Goal: Information Seeking & Learning: Learn about a topic

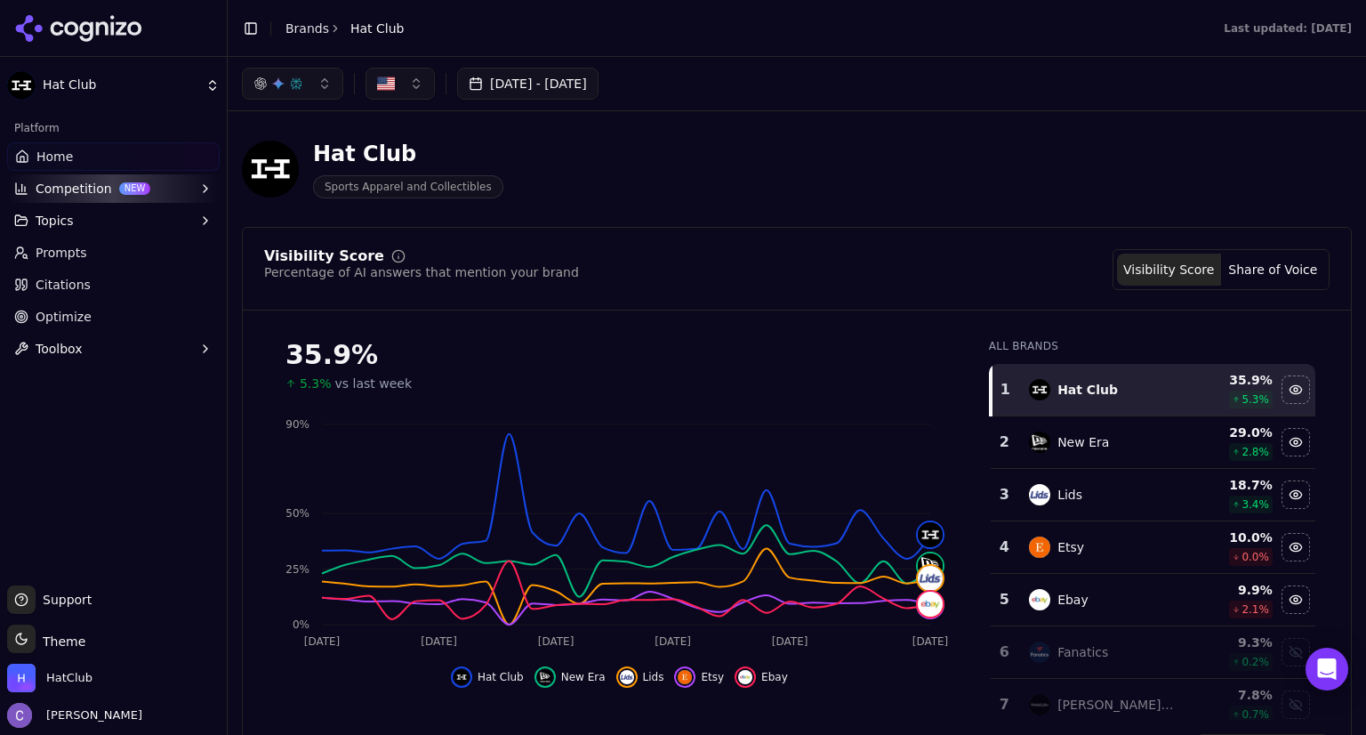
click at [319, 90] on button "button" at bounding box center [292, 84] width 101 height 32
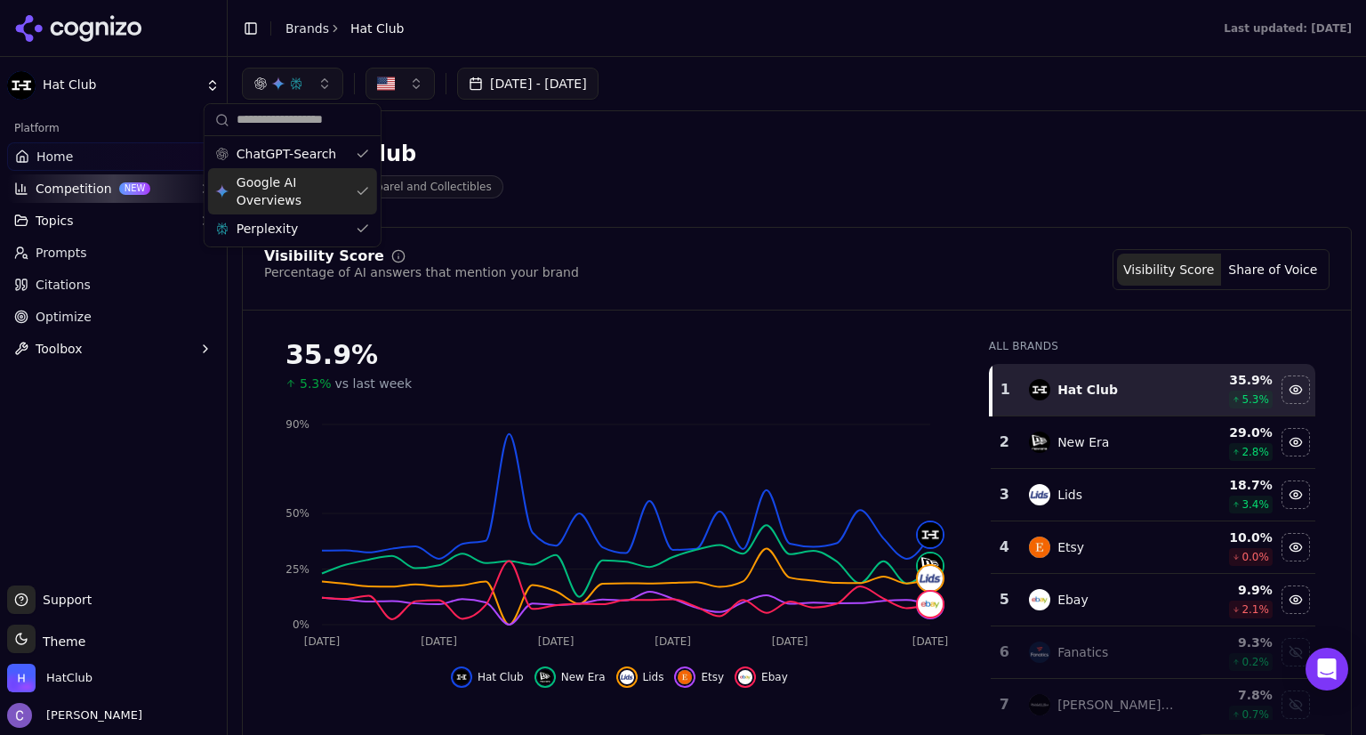
click at [358, 193] on div "Google AI Overviews" at bounding box center [292, 191] width 169 height 46
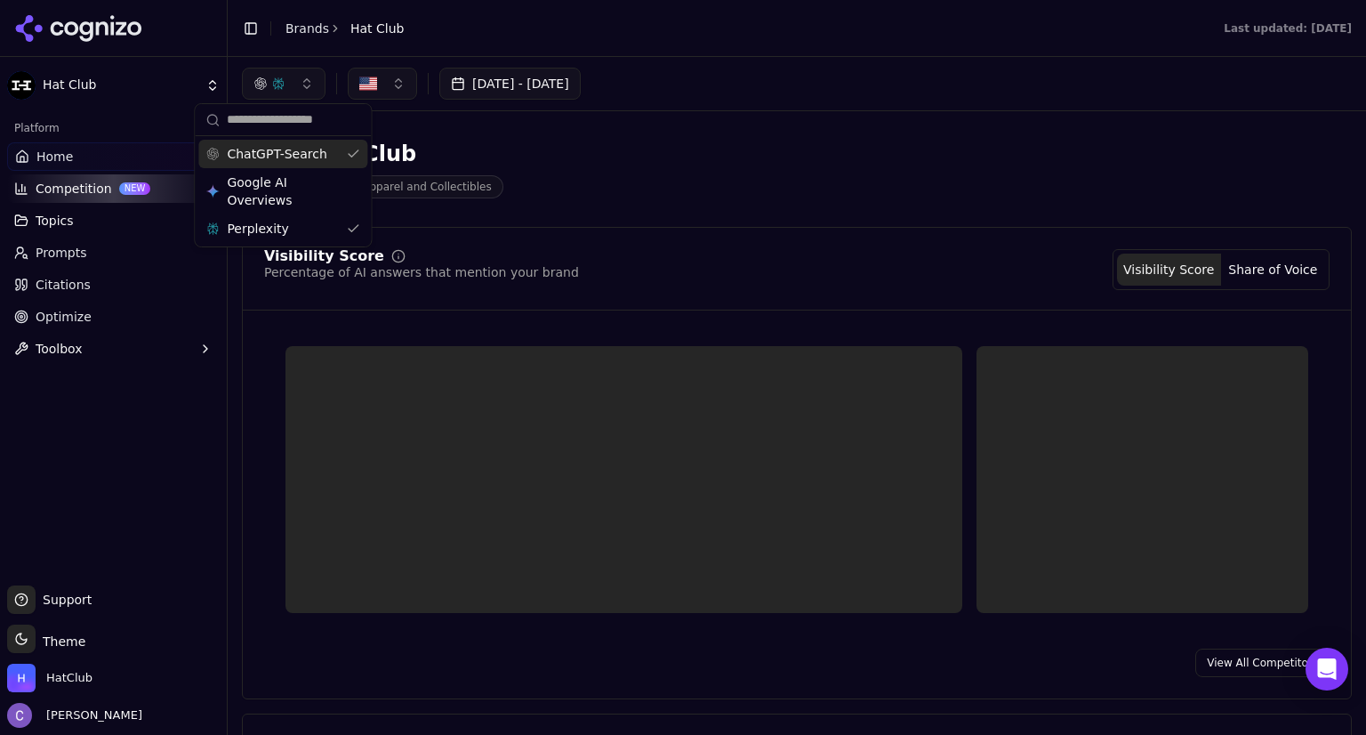
click at [355, 157] on div "ChatGPT-Search" at bounding box center [282, 154] width 169 height 28
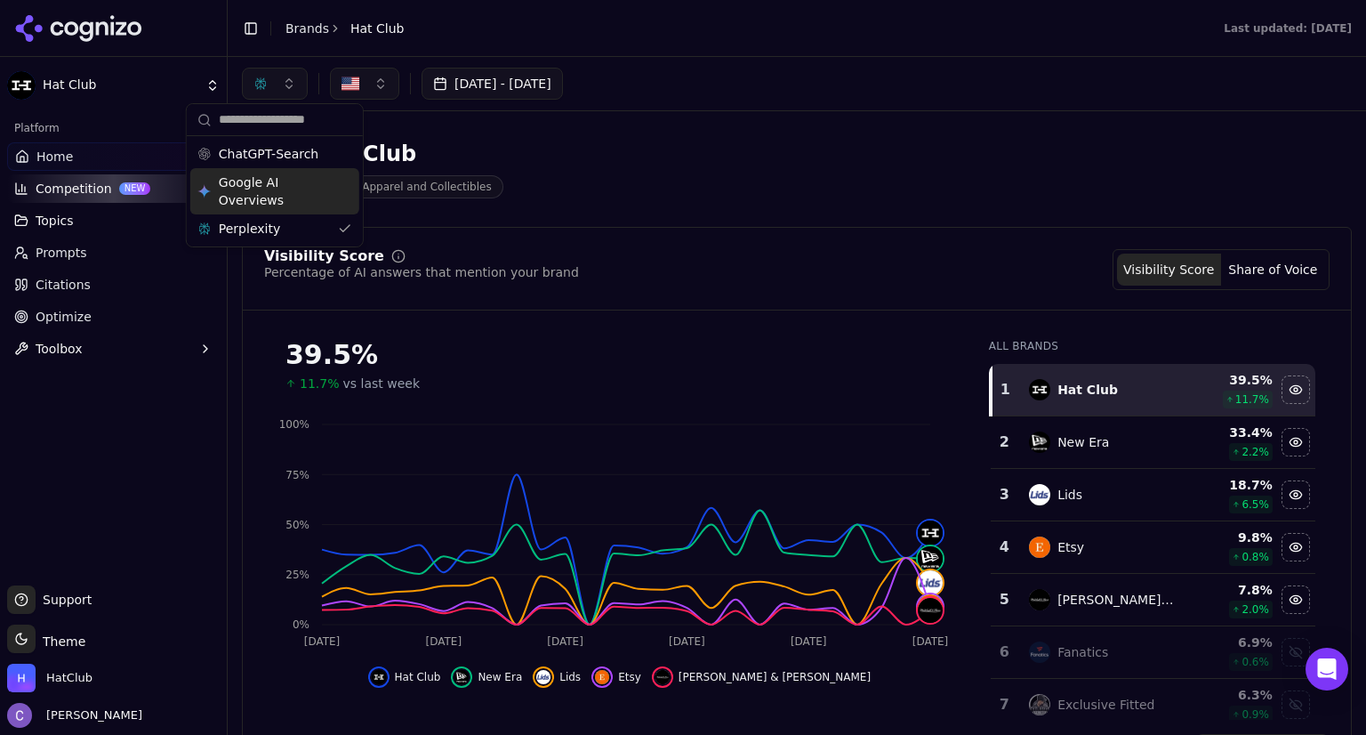
click at [343, 205] on div "Google AI Overviews" at bounding box center [274, 191] width 169 height 46
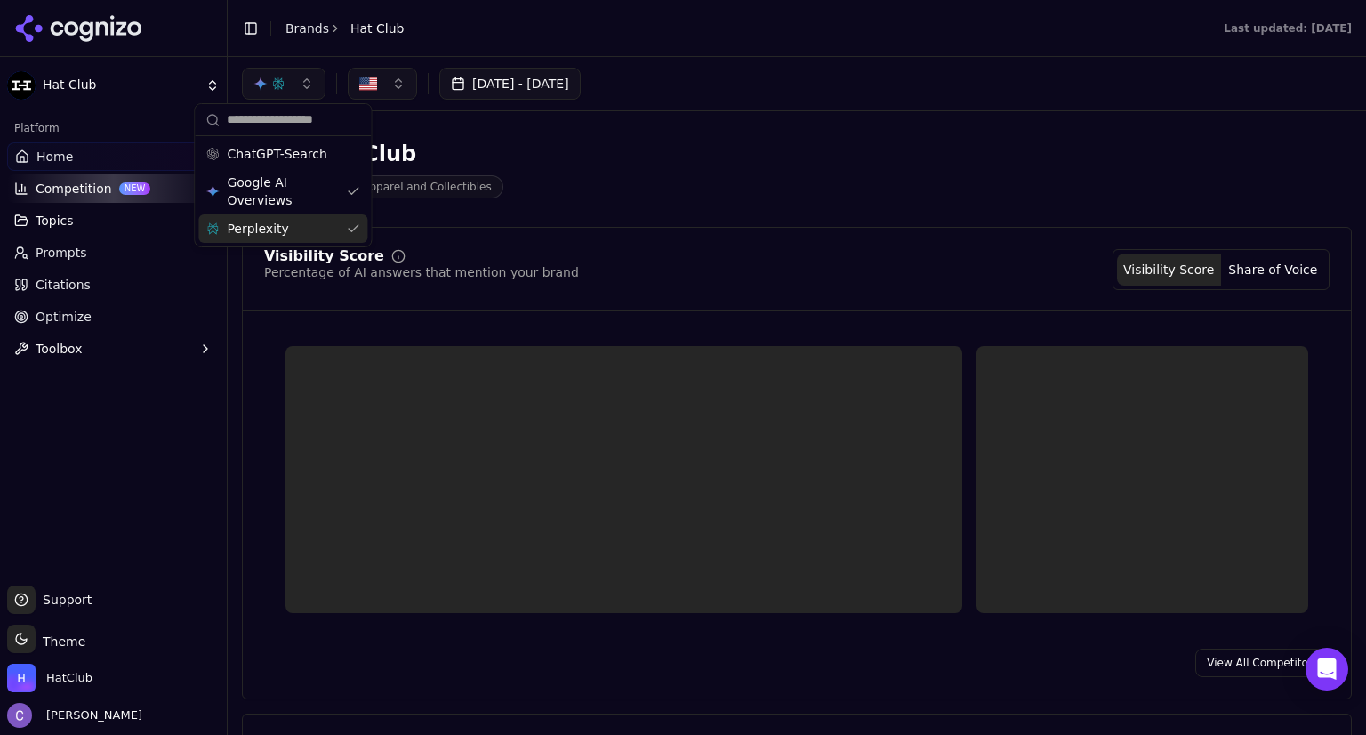
click at [345, 229] on div "Perplexity" at bounding box center [282, 228] width 169 height 28
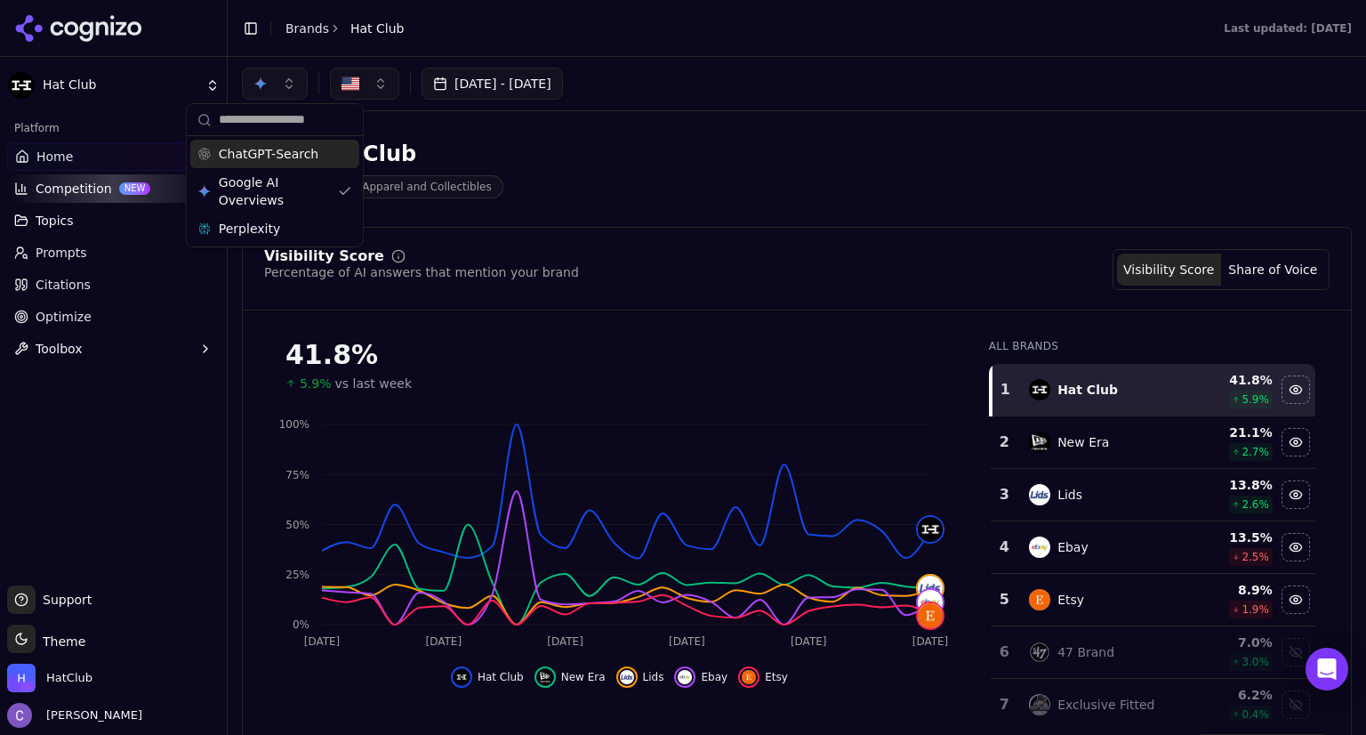
click at [338, 158] on div "ChatGPT-Search" at bounding box center [274, 154] width 169 height 28
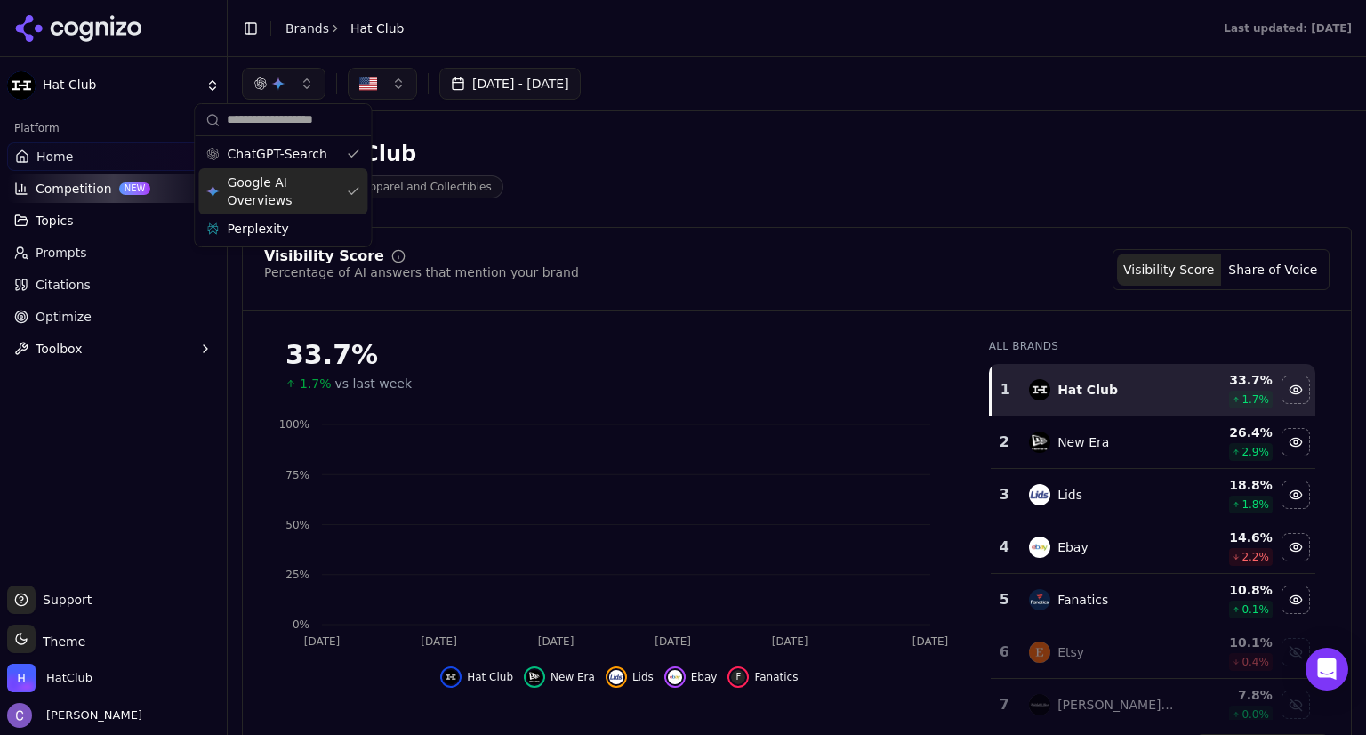
click at [352, 190] on div "Google AI Overviews" at bounding box center [282, 191] width 169 height 46
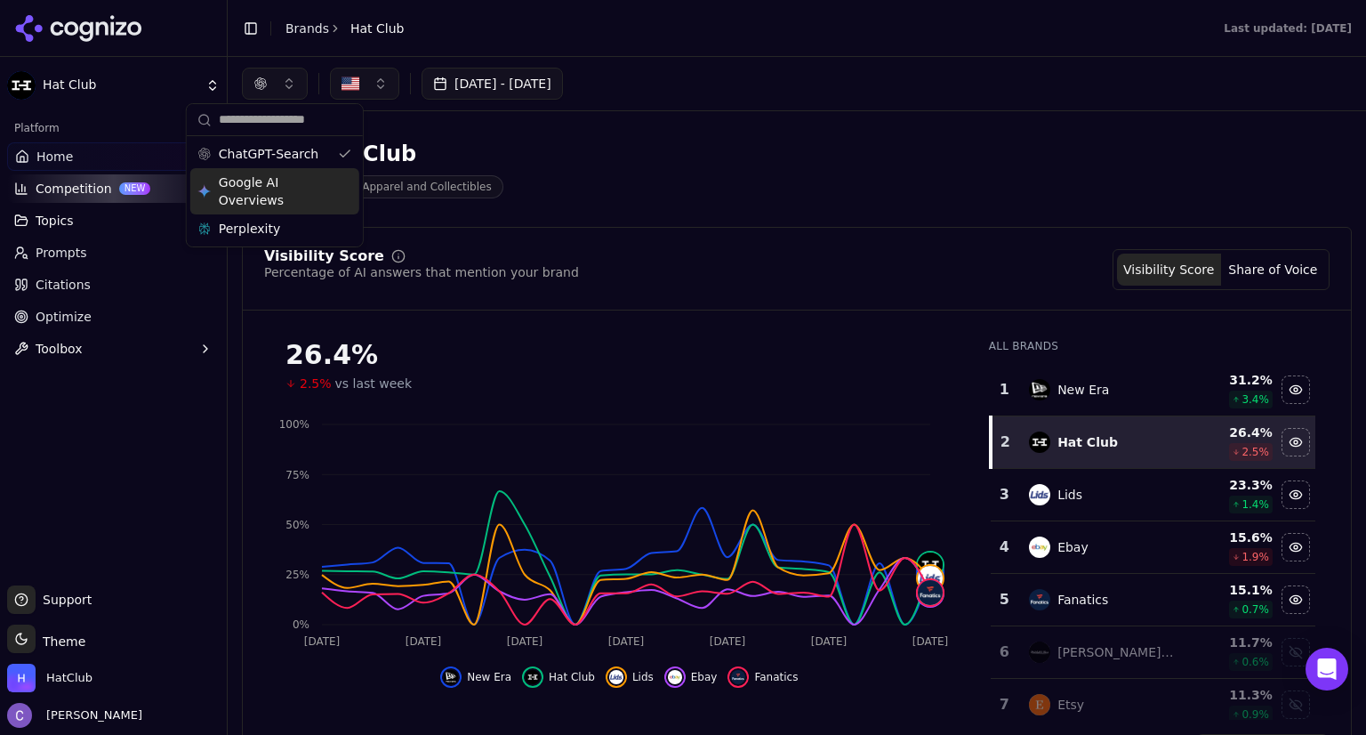
click at [332, 187] on div "Google AI Overviews" at bounding box center [274, 191] width 169 height 46
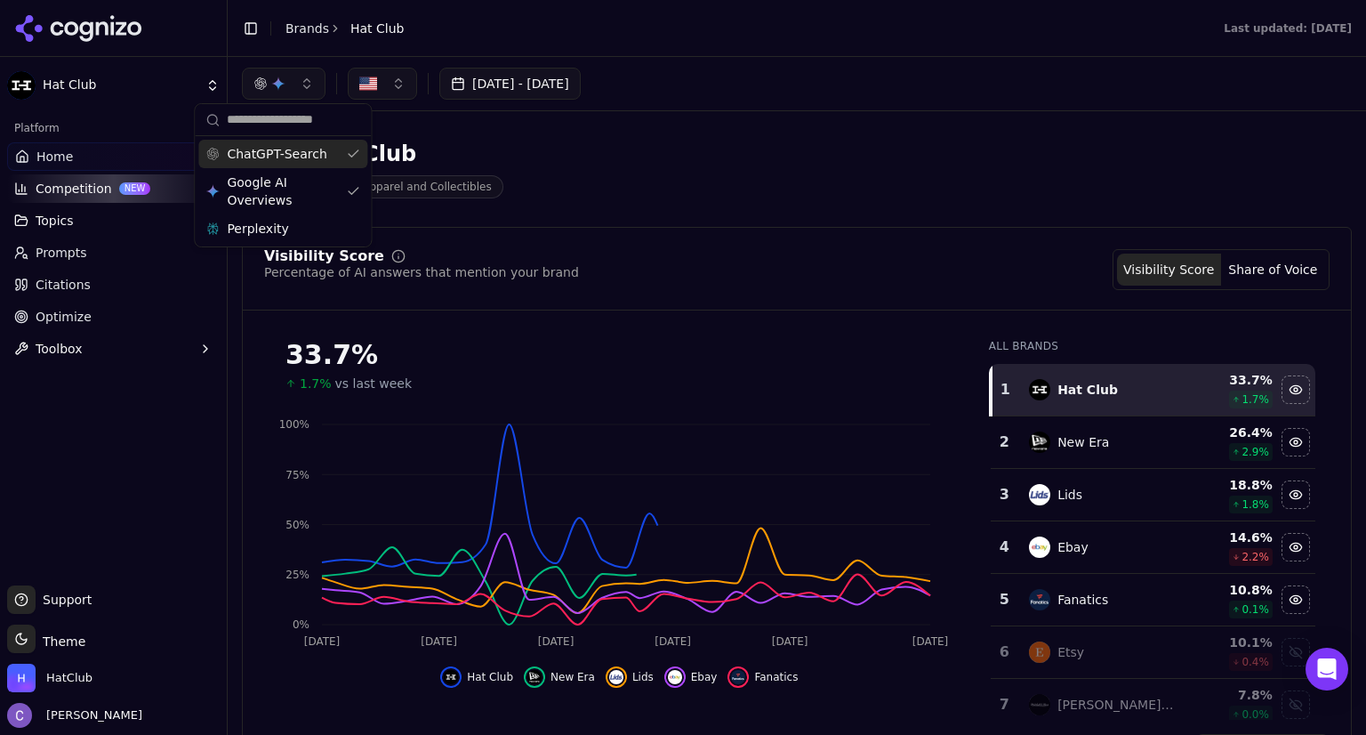
click at [350, 149] on div "ChatGPT-Search" at bounding box center [282, 154] width 169 height 28
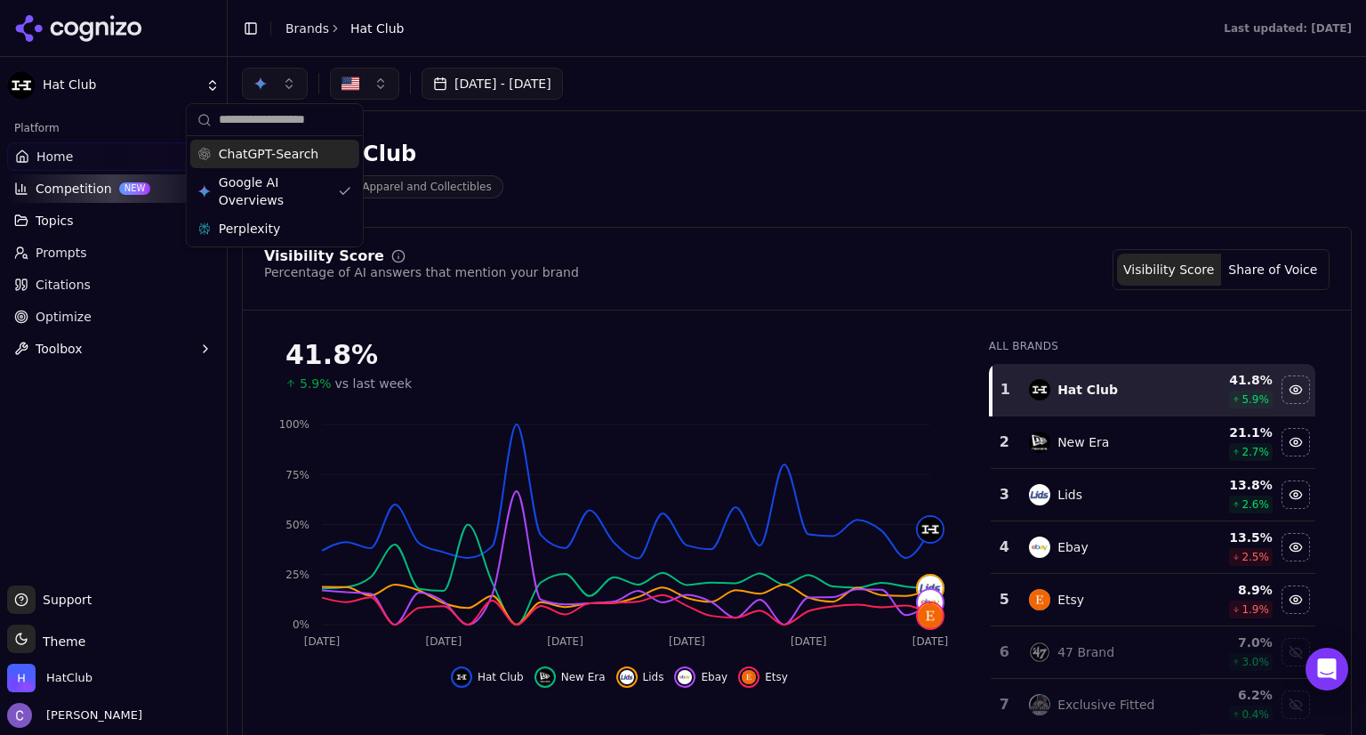
click at [342, 150] on div "ChatGPT-Search" at bounding box center [274, 154] width 169 height 28
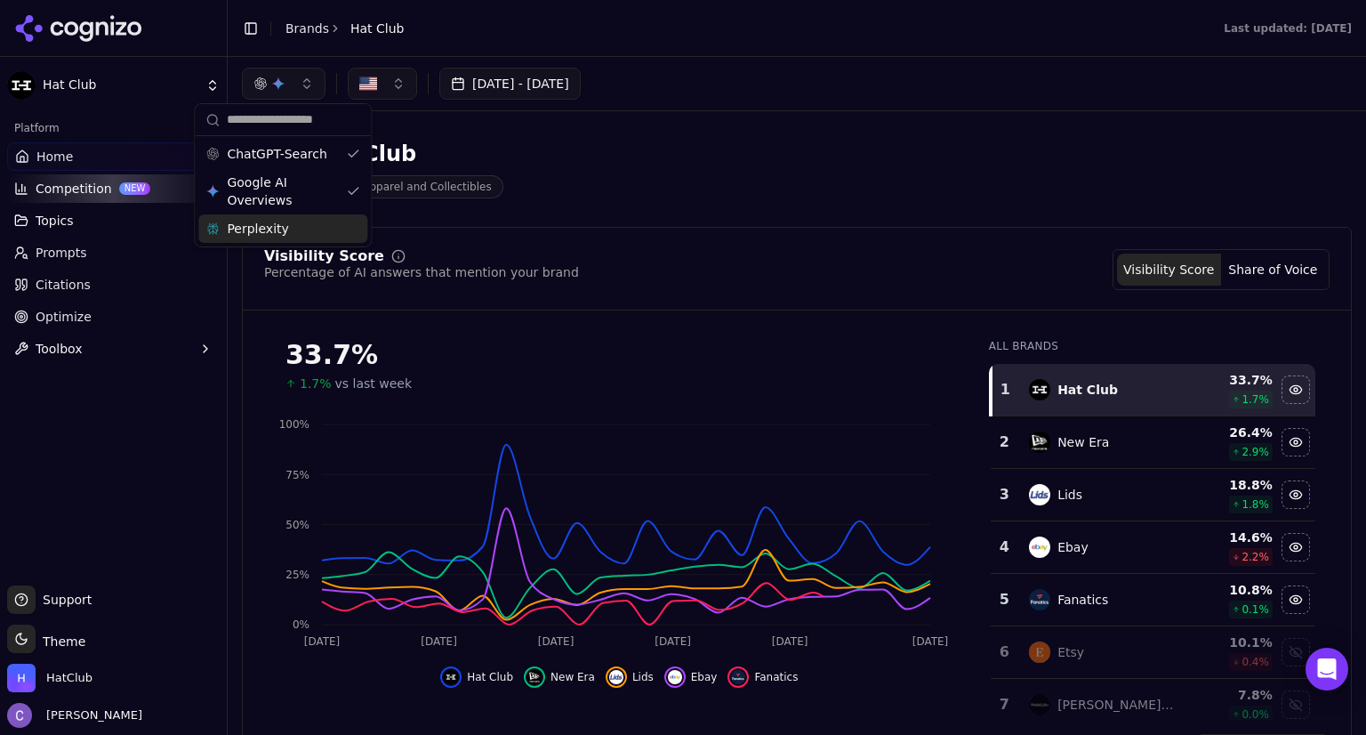
click at [352, 224] on div "Perplexity" at bounding box center [282, 228] width 169 height 28
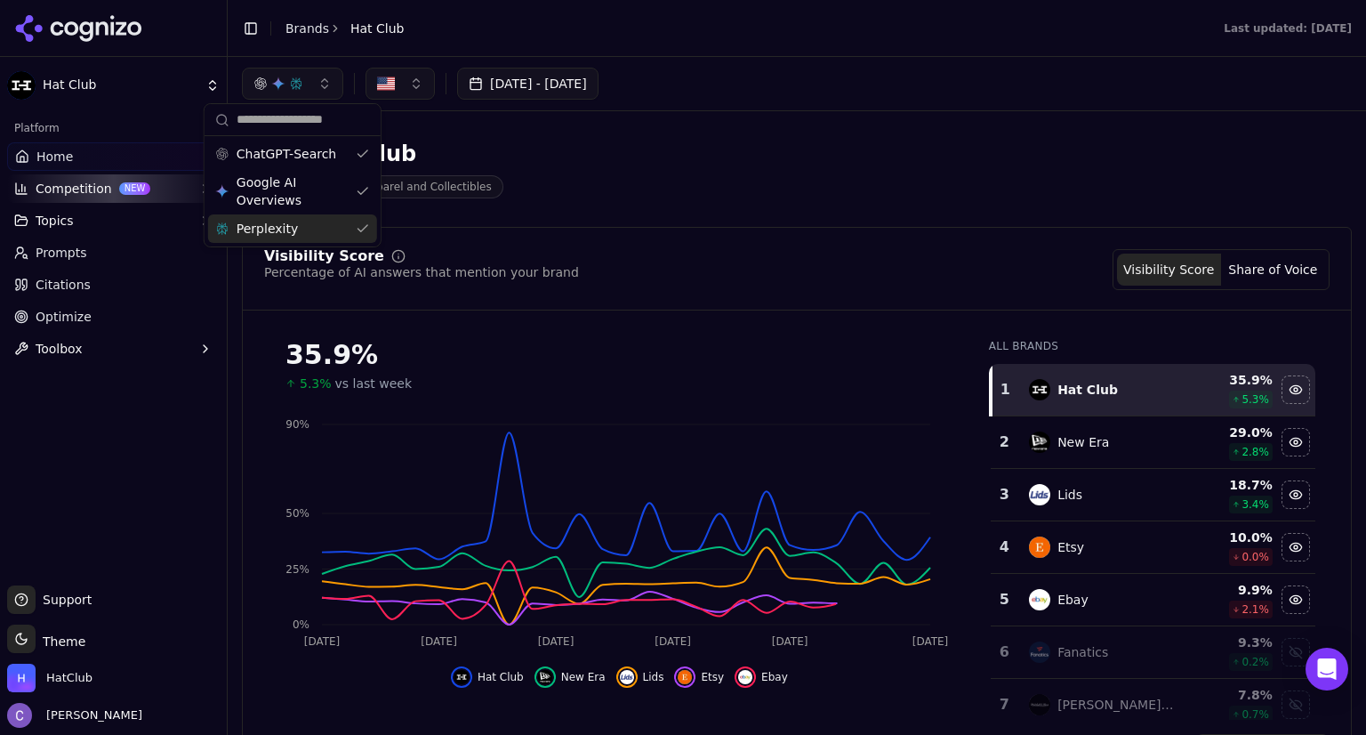
click at [672, 205] on div "Hat Club Sports Apparel and Collectibles" at bounding box center [797, 168] width 1110 height 87
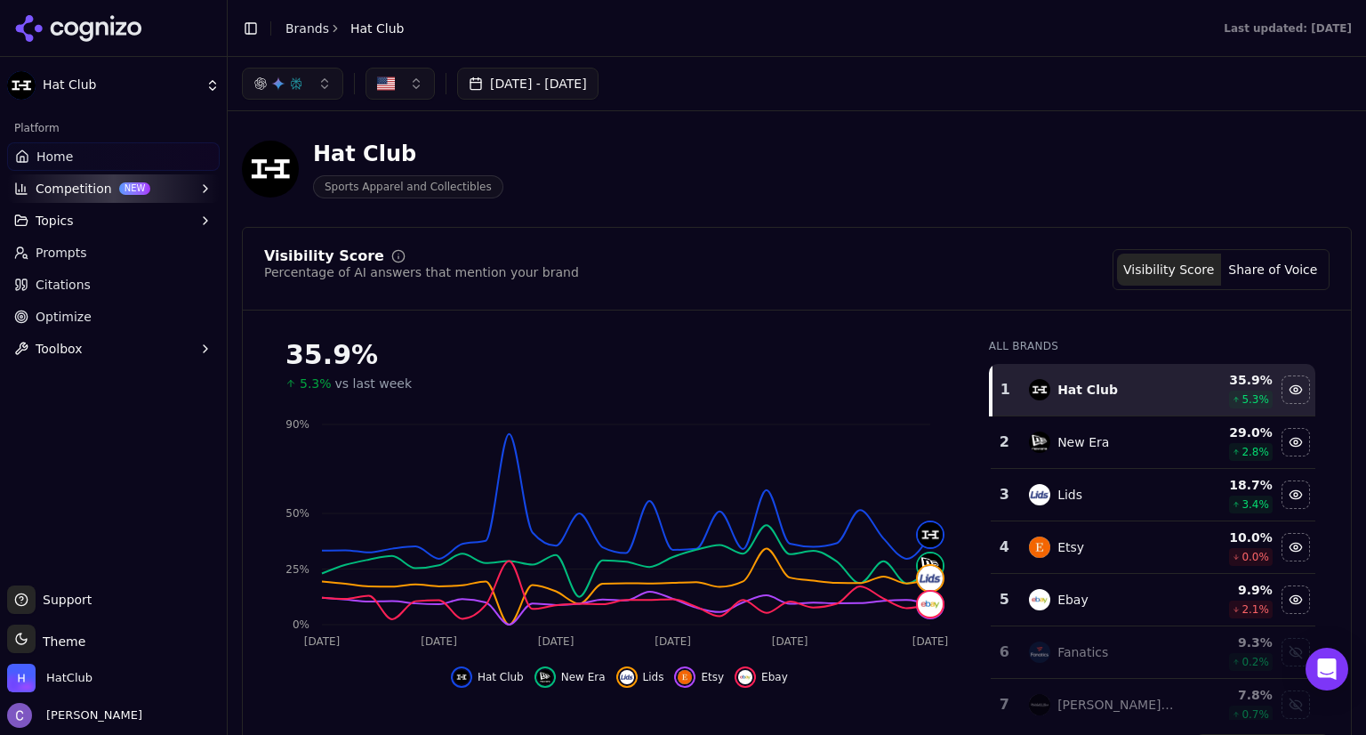
click at [88, 192] on button "Competition NEW" at bounding box center [113, 188] width 213 height 28
click at [83, 249] on span "X-Ray" at bounding box center [106, 246] width 141 height 18
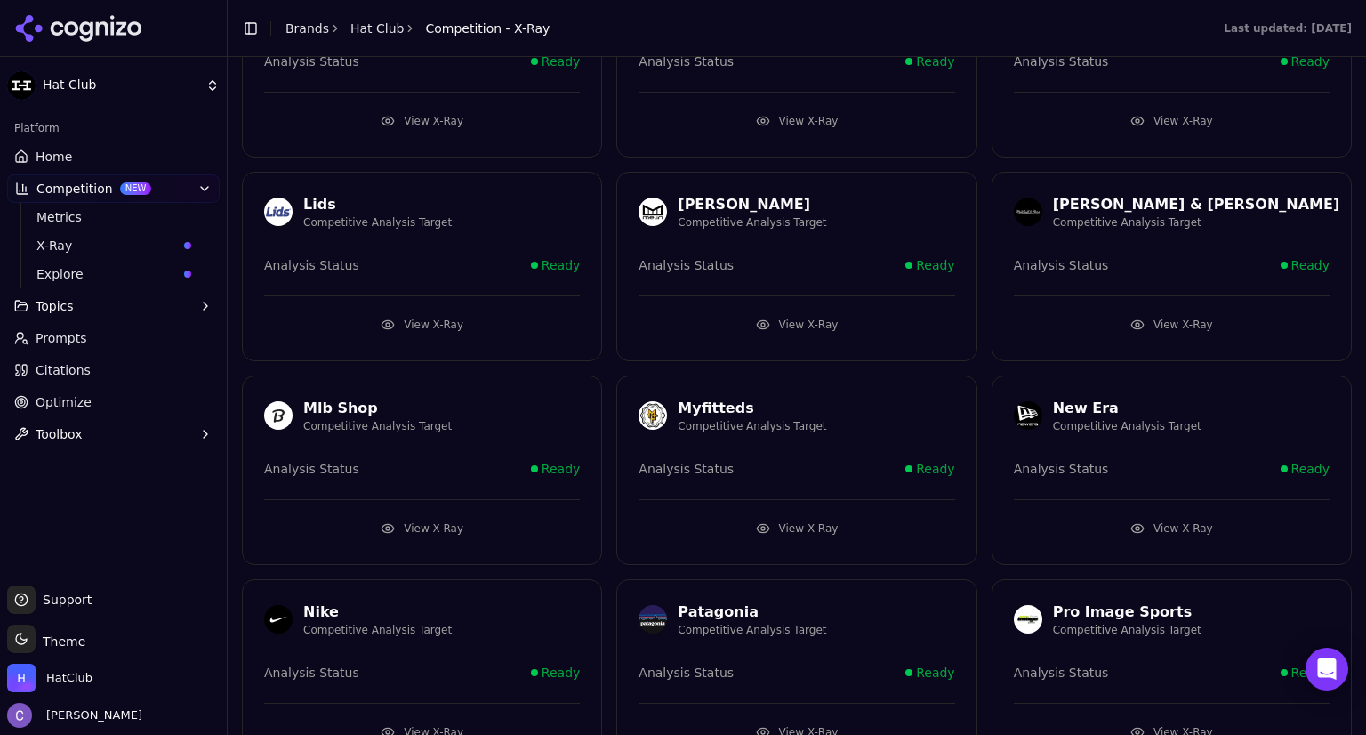
scroll to position [989, 0]
click at [827, 317] on button "View X-Ray" at bounding box center [797, 323] width 316 height 28
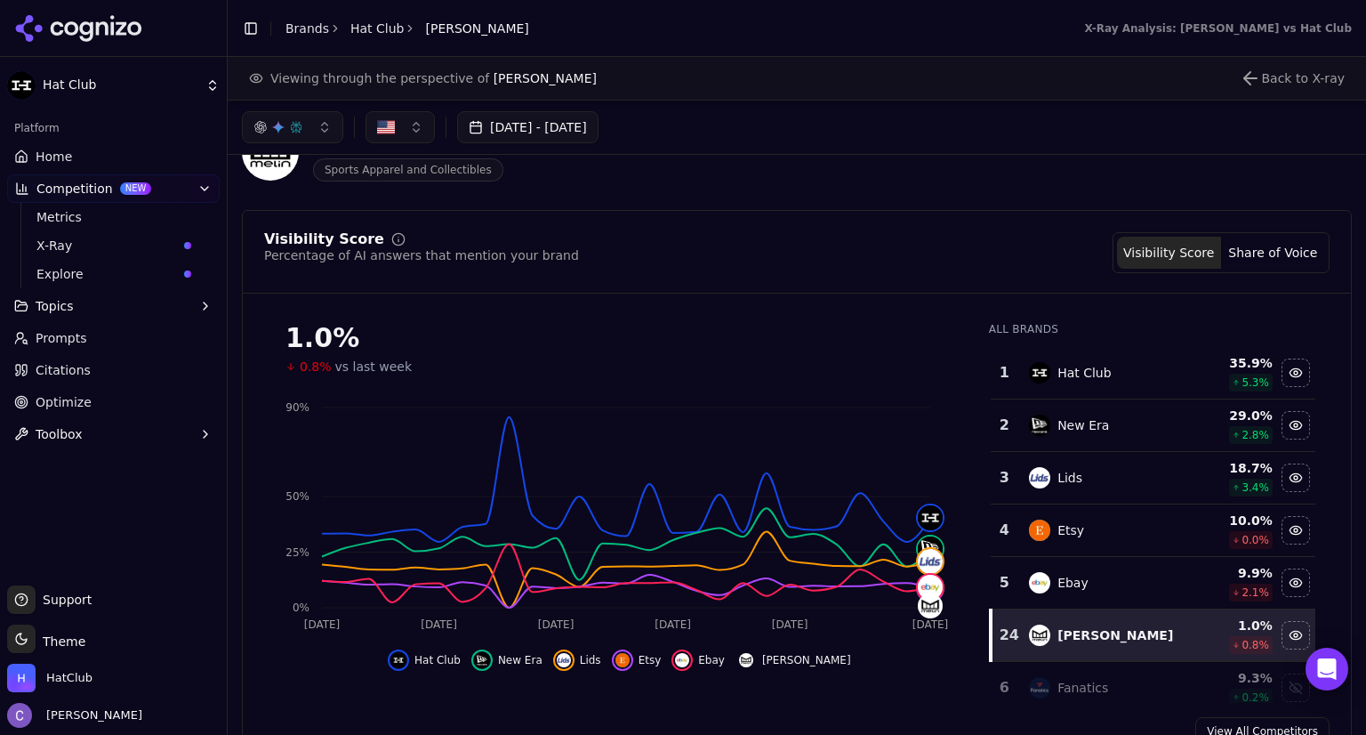
scroll to position [39, 0]
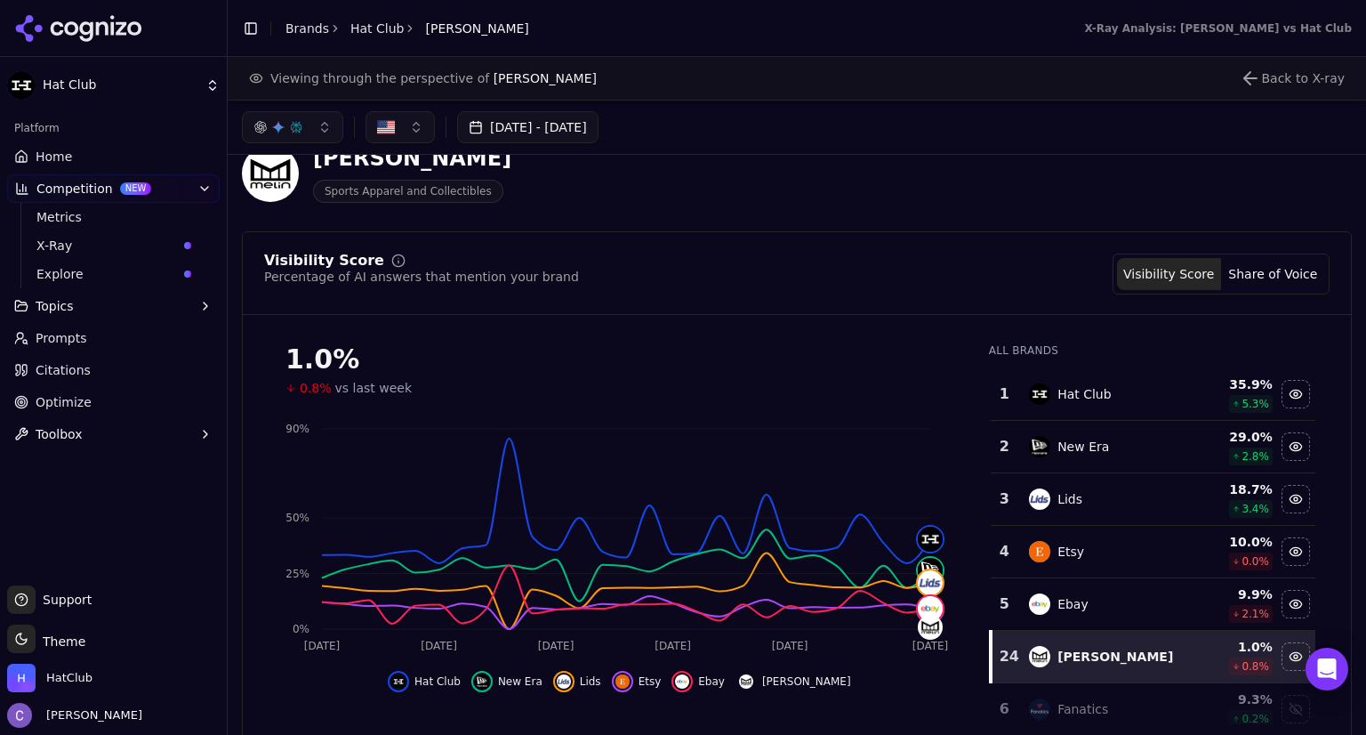
click at [73, 340] on span "Prompts" at bounding box center [62, 338] width 52 height 18
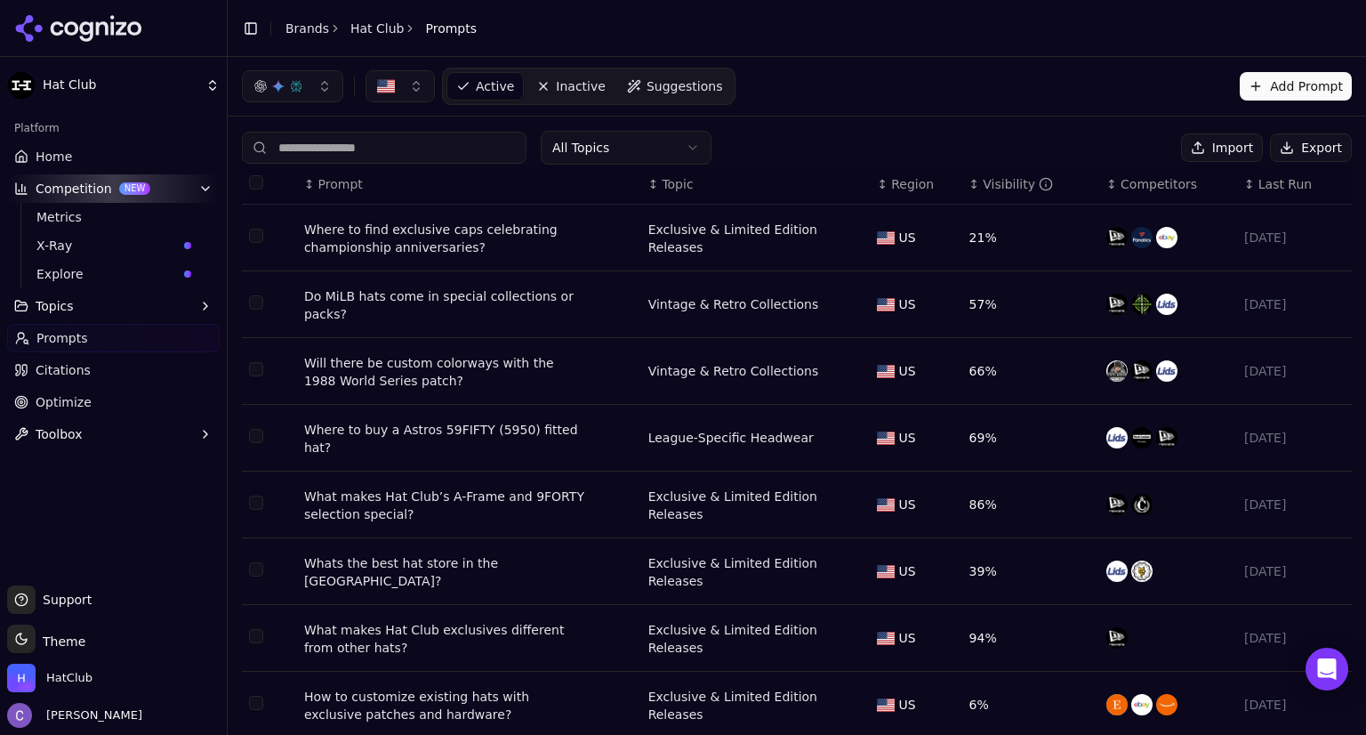
click at [383, 147] on input at bounding box center [384, 148] width 285 height 32
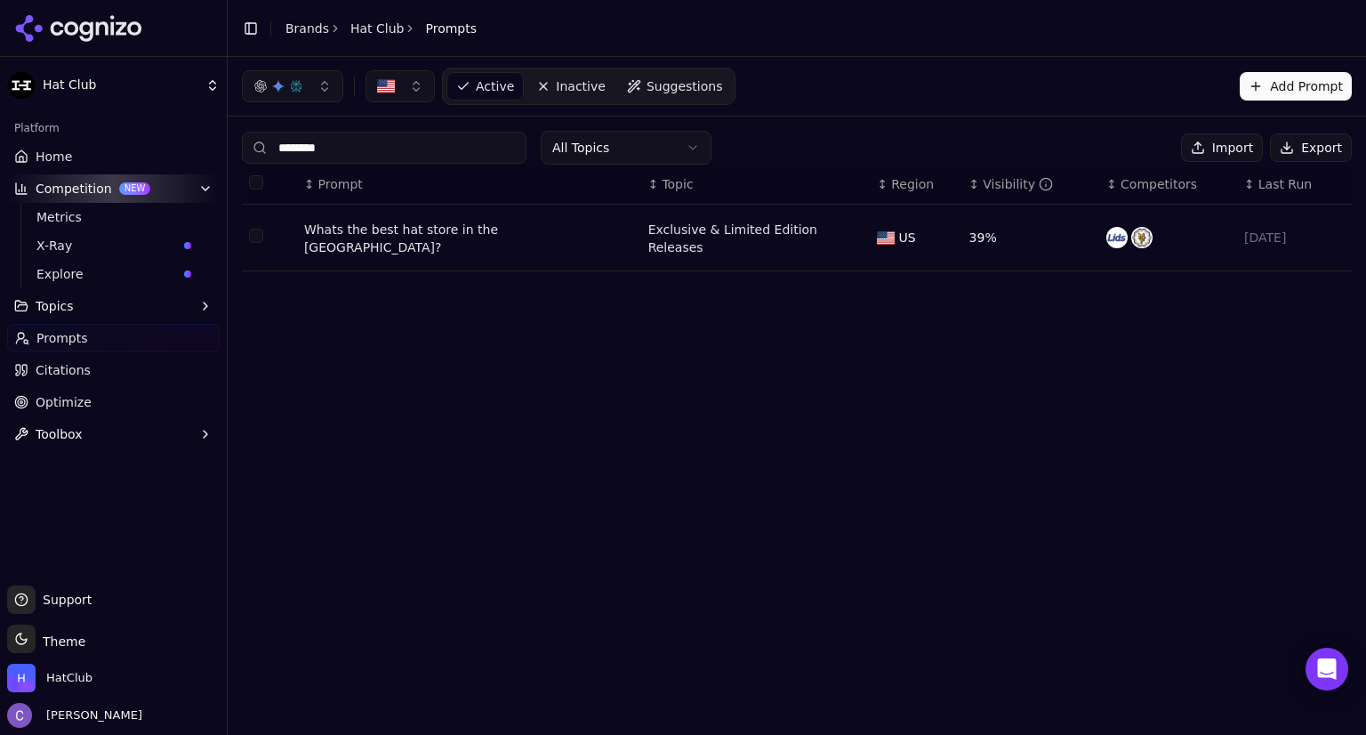
type input "********"
click at [458, 233] on div "Whats the best hat store in the USA?" at bounding box center [446, 239] width 285 height 36
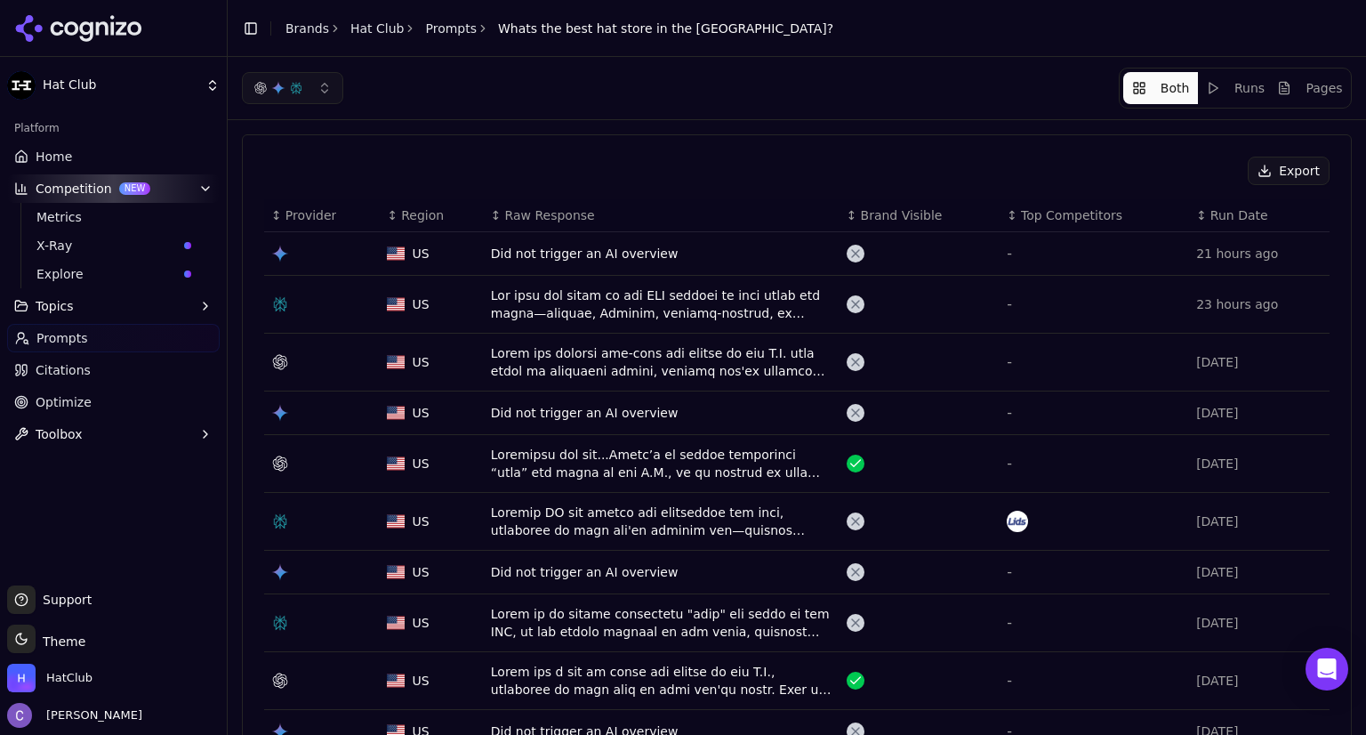
click at [629, 452] on div "Data table" at bounding box center [662, 464] width 342 height 36
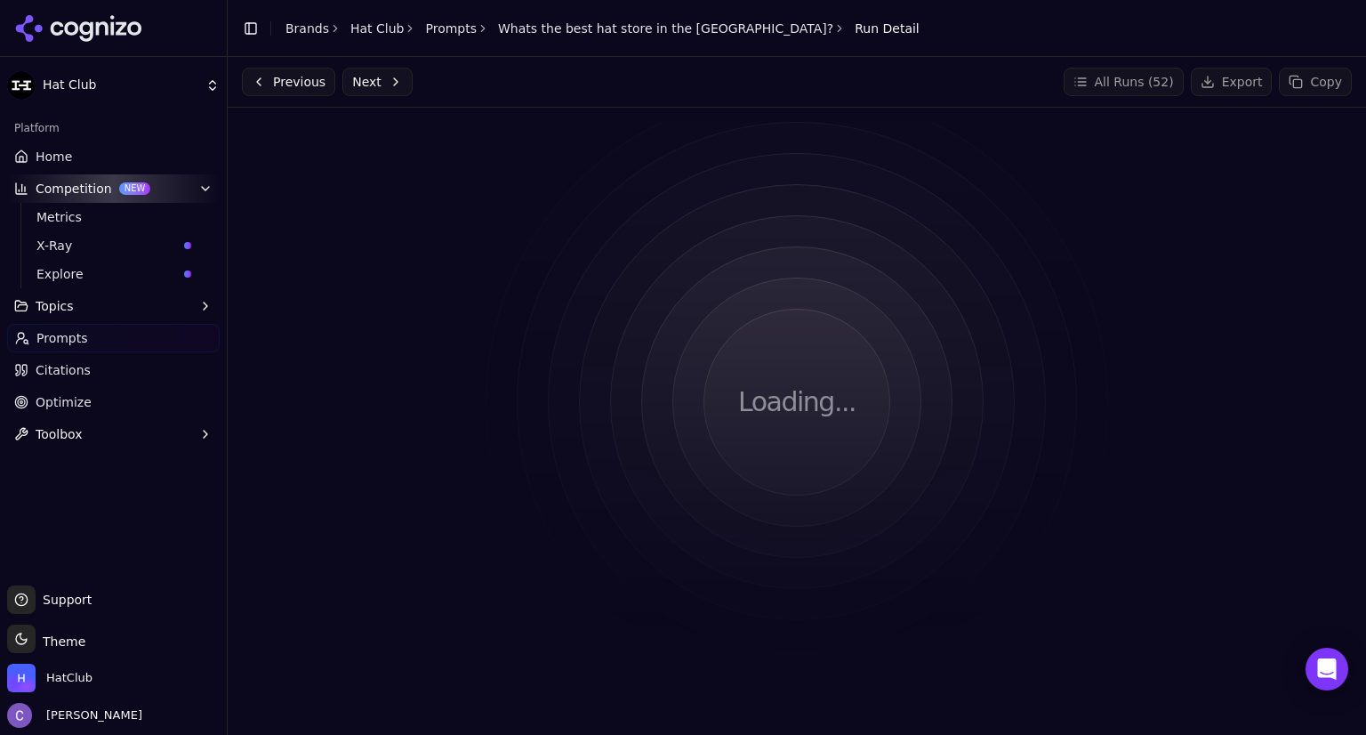
click at [910, 302] on div "Loading..." at bounding box center [797, 401] width 1110 height 559
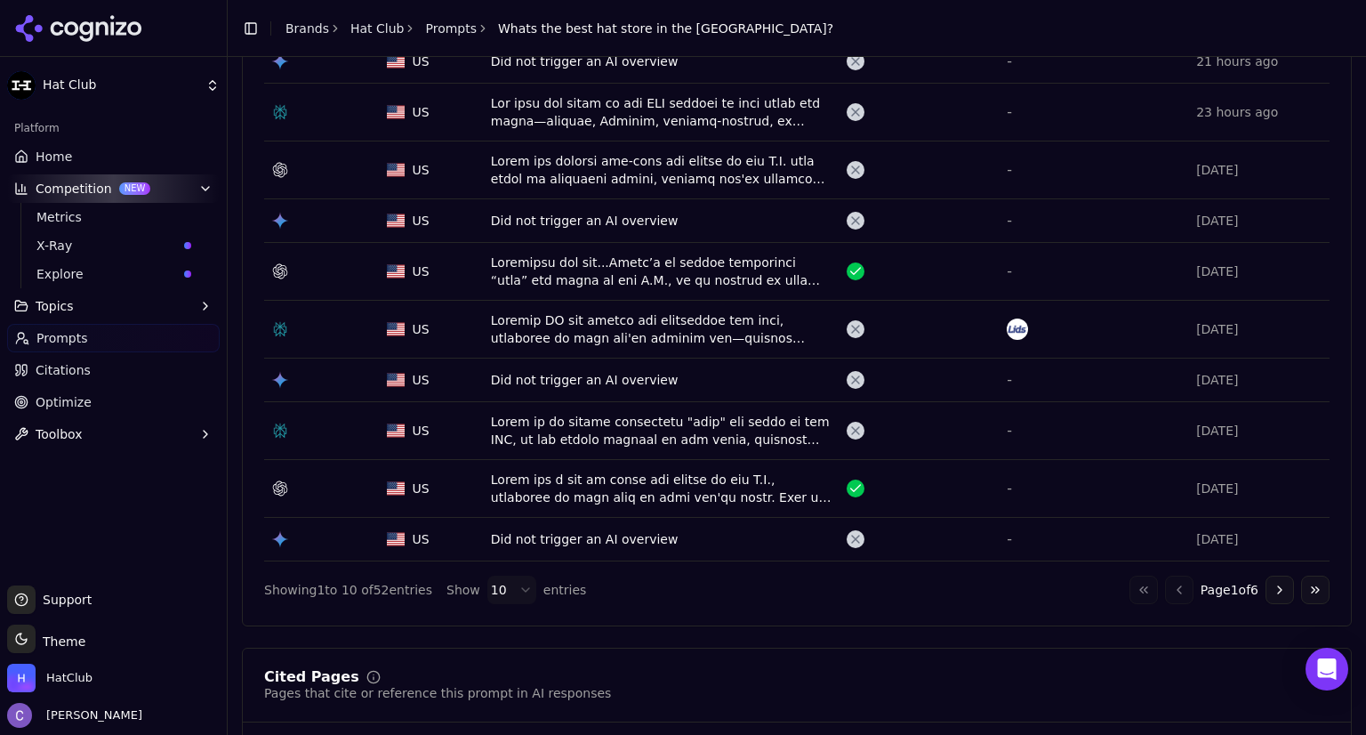
scroll to position [196, 0]
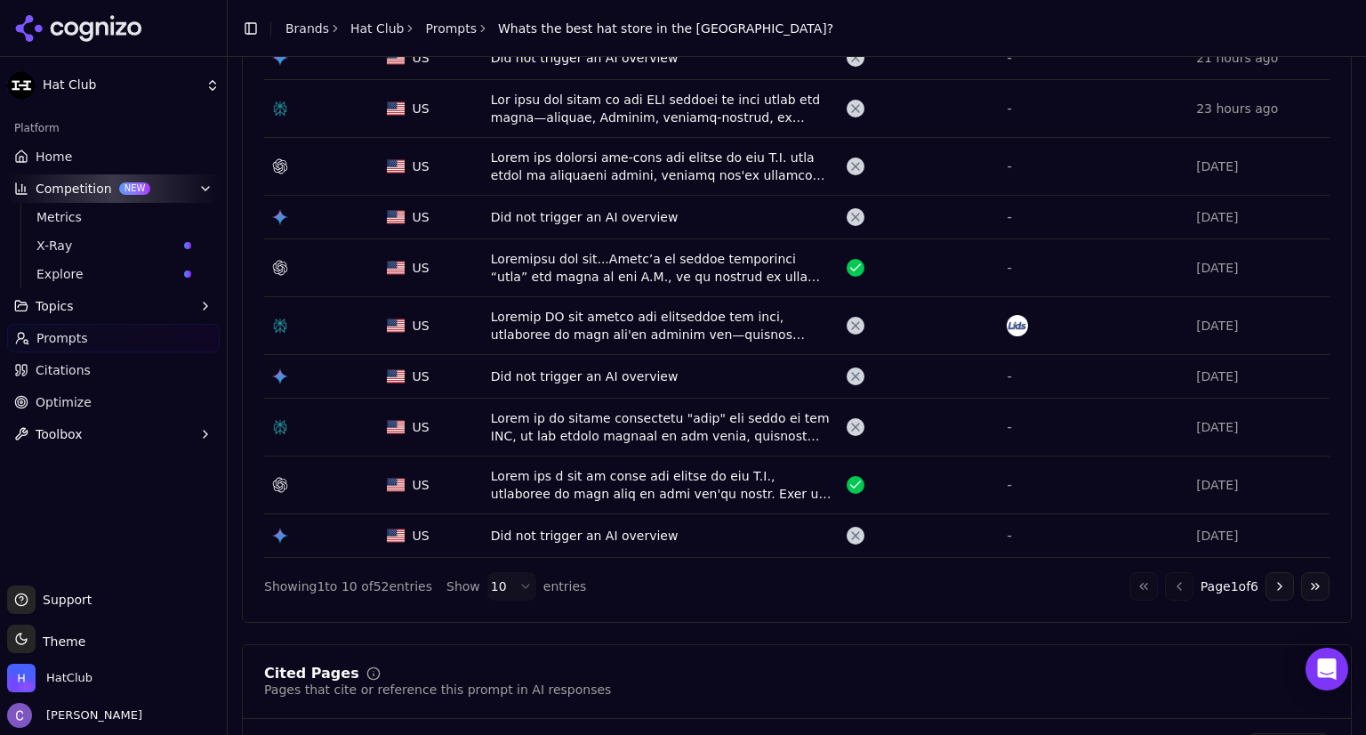
click at [758, 486] on div "Data table" at bounding box center [662, 485] width 342 height 36
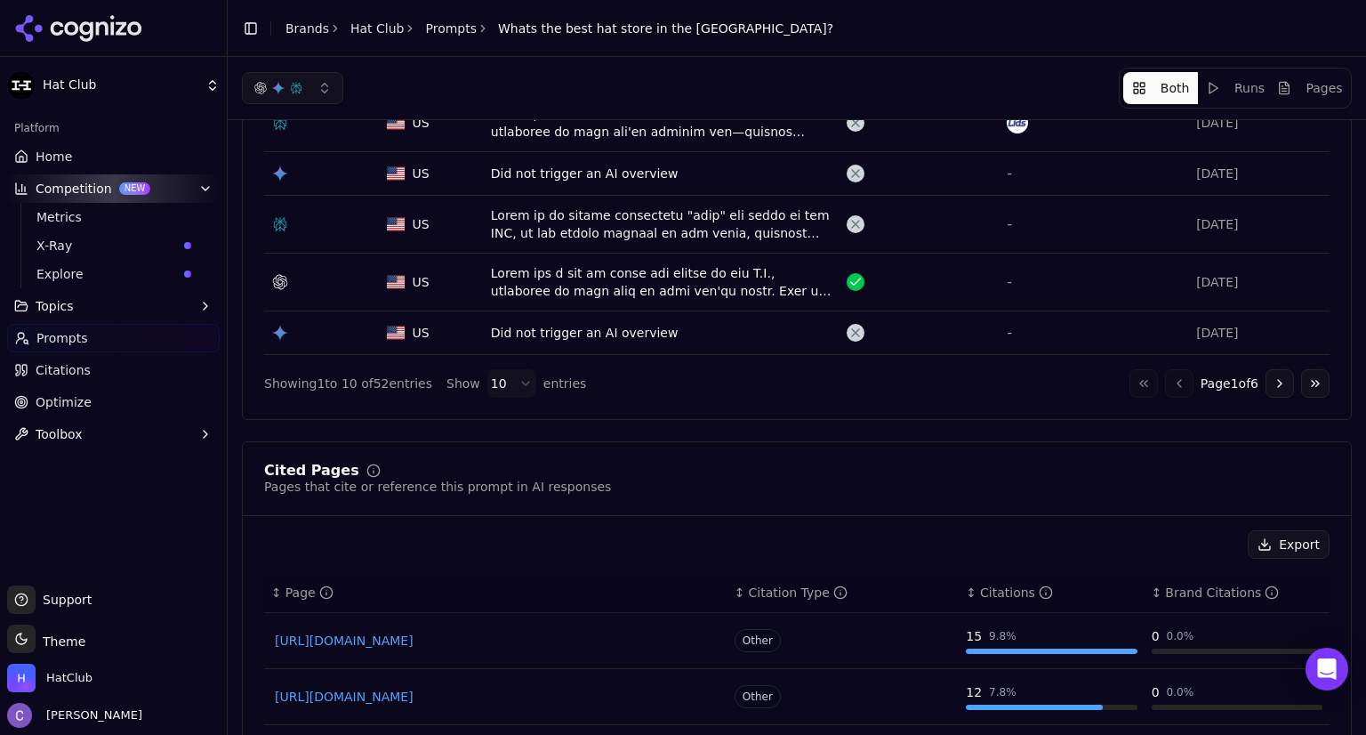
scroll to position [397, 0]
click at [1269, 379] on button "Go to next page" at bounding box center [1280, 385] width 28 height 28
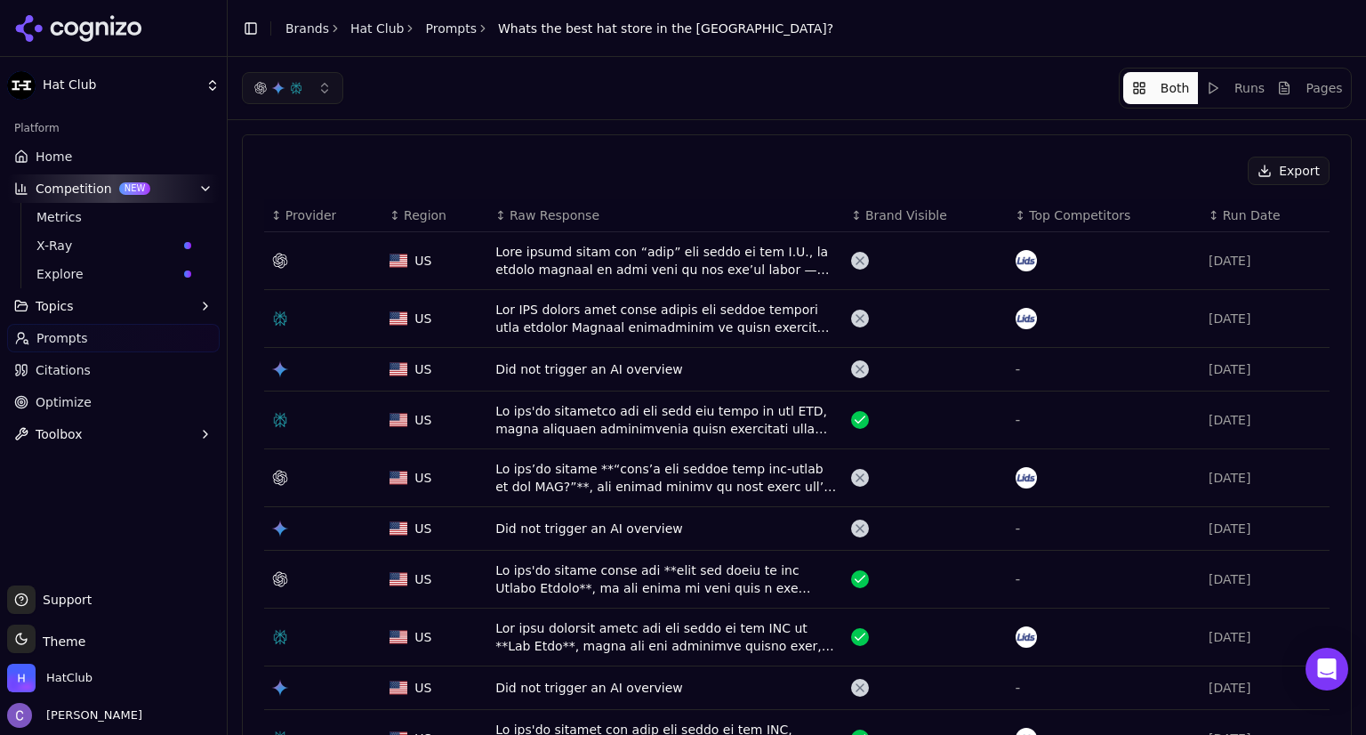
scroll to position [68, 0]
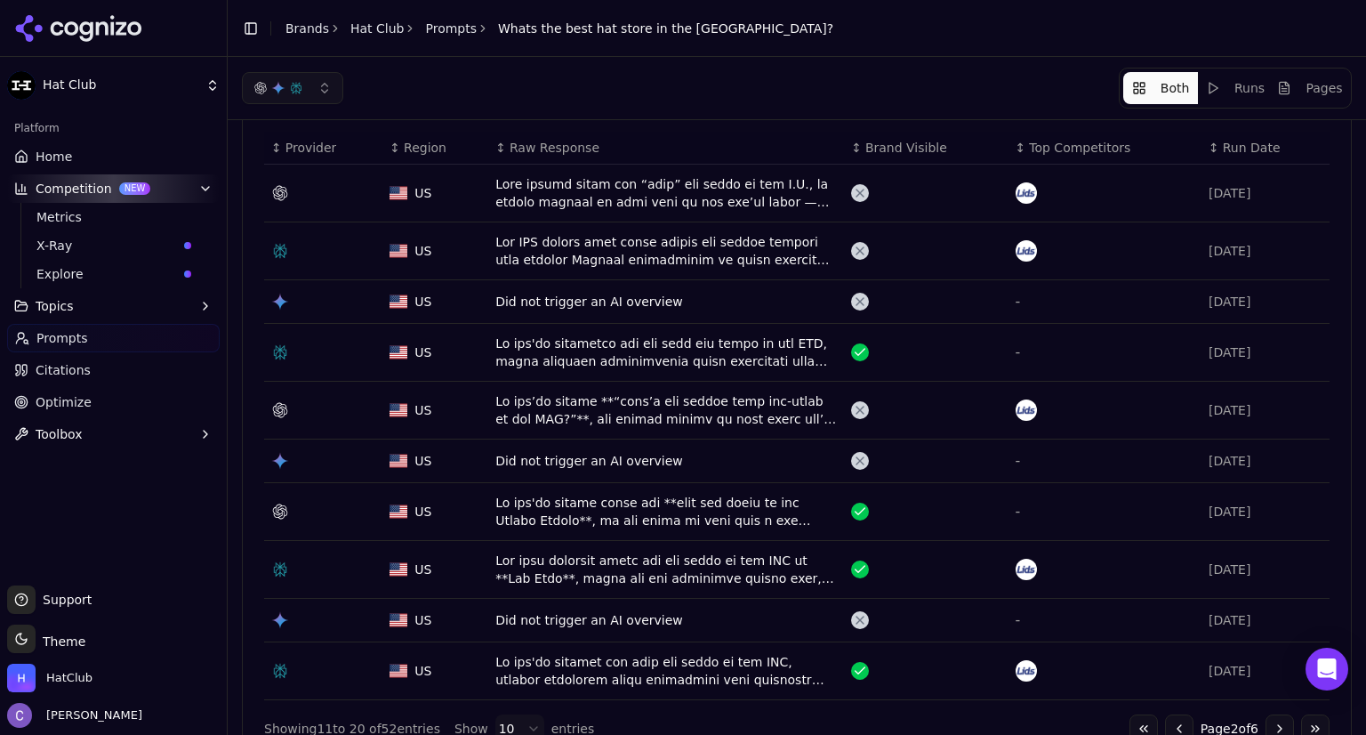
click at [714, 350] on div "Data table" at bounding box center [666, 352] width 342 height 36
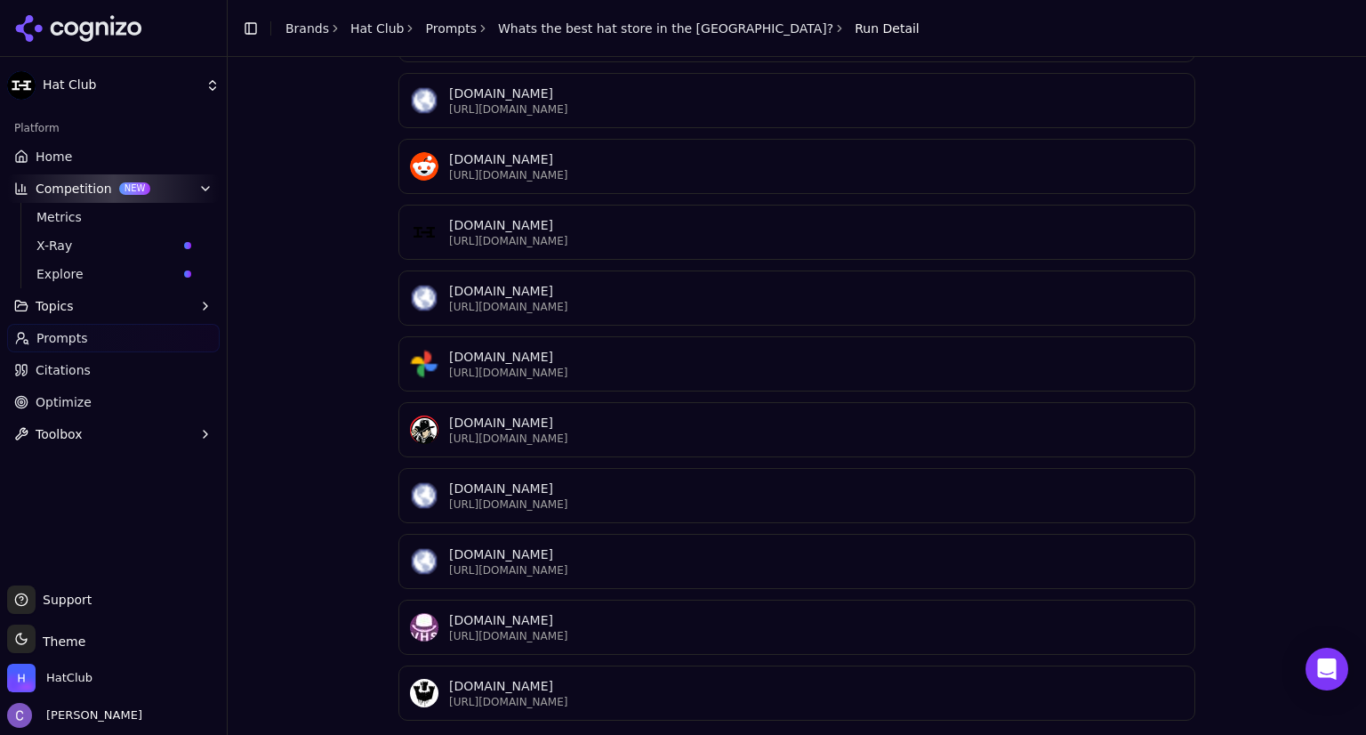
scroll to position [5203, 0]
click at [669, 248] on p "https://hatclub.com/blogs/hat-tips/what-s-the-best-hat-store-in-the-usa" at bounding box center [816, 241] width 735 height 14
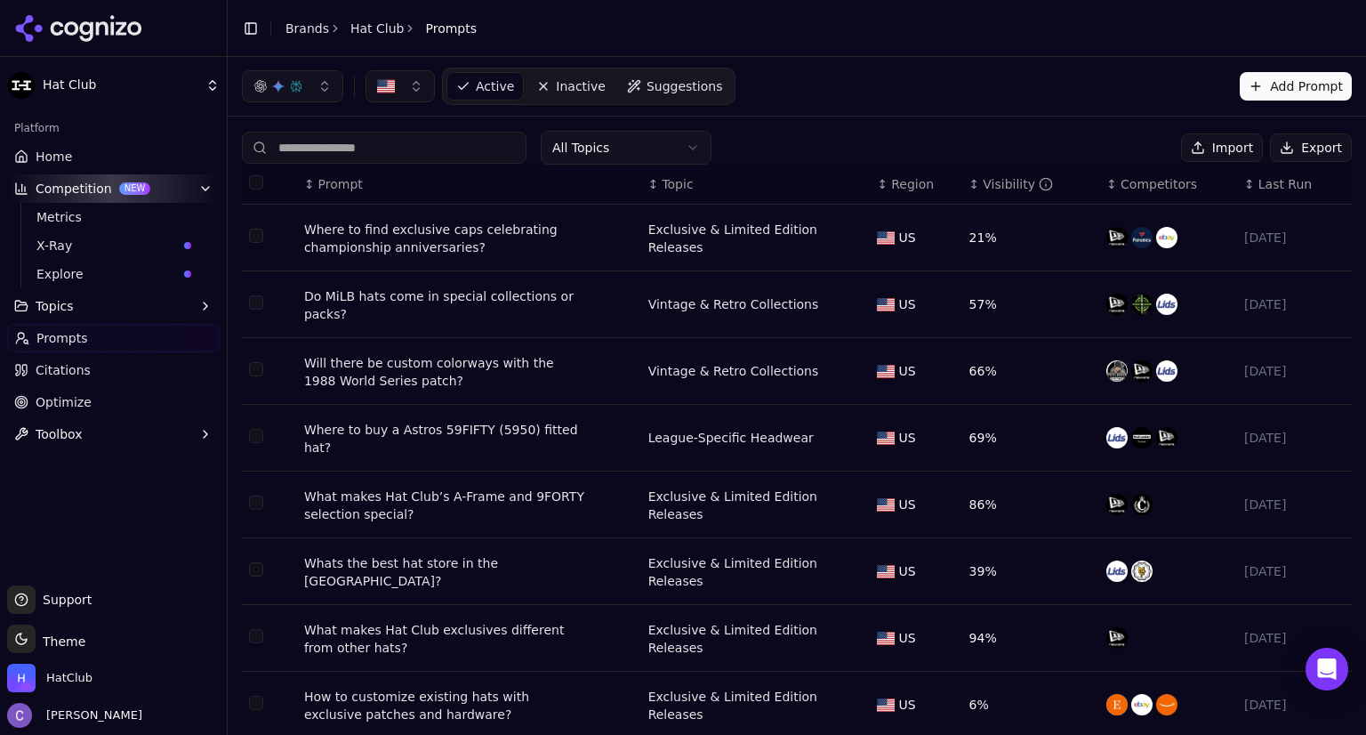
click at [382, 143] on input at bounding box center [384, 148] width 285 height 32
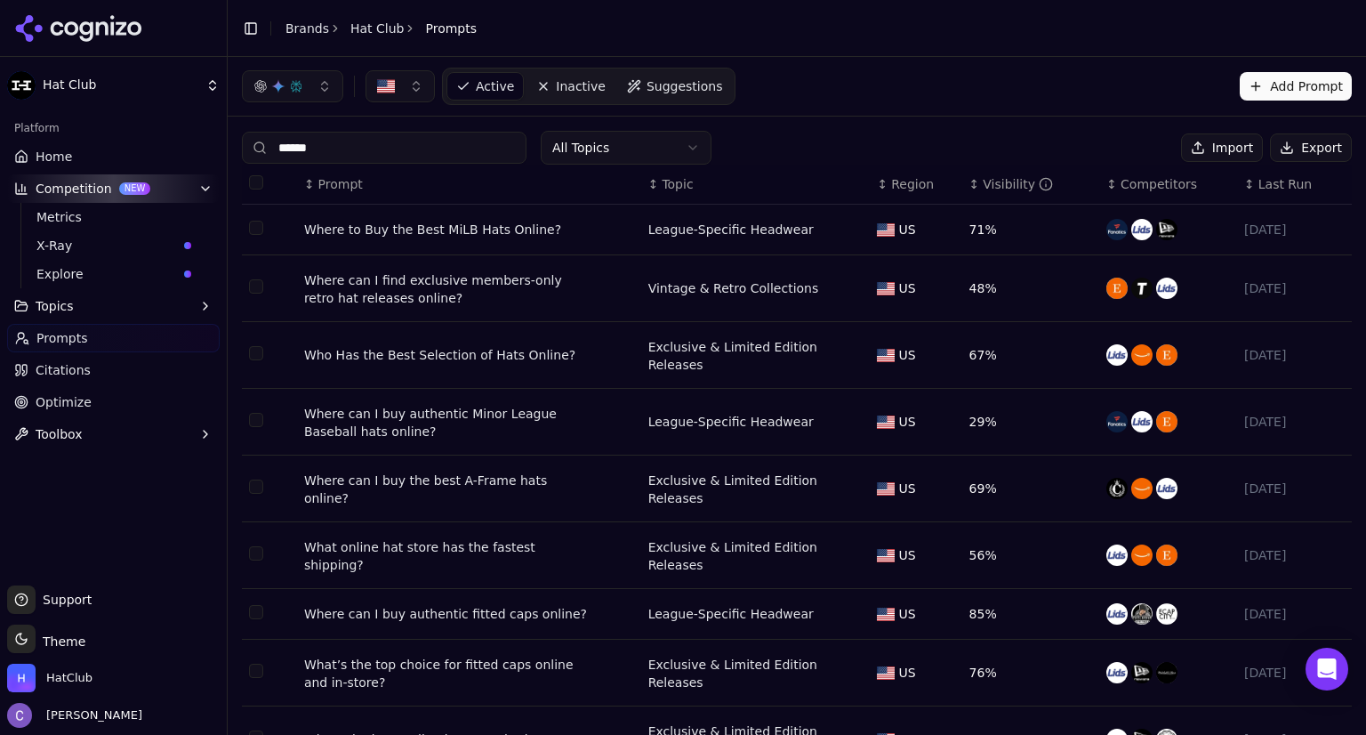
type input "******"
click at [413, 346] on div "Who Has the Best Selection of Hats Online?" at bounding box center [439, 355] width 271 height 18
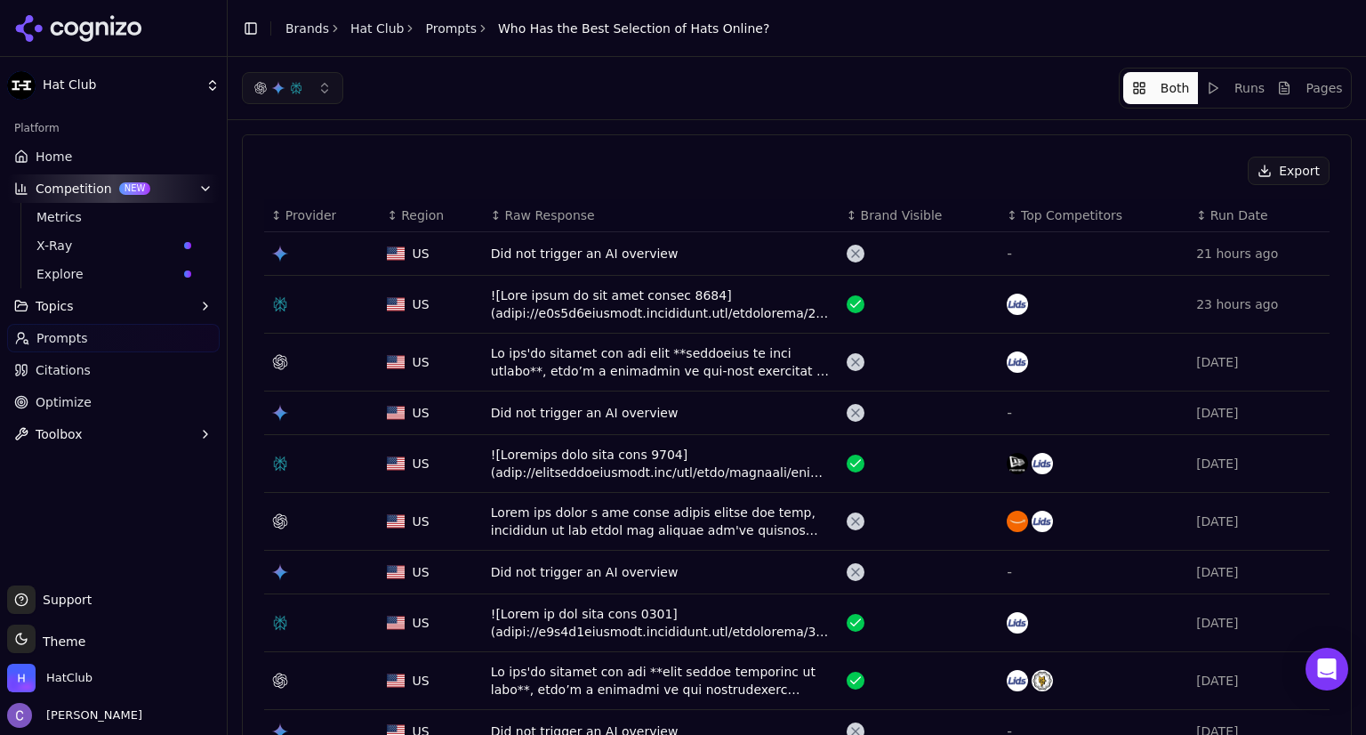
click at [683, 312] on div "Data table" at bounding box center [662, 304] width 342 height 36
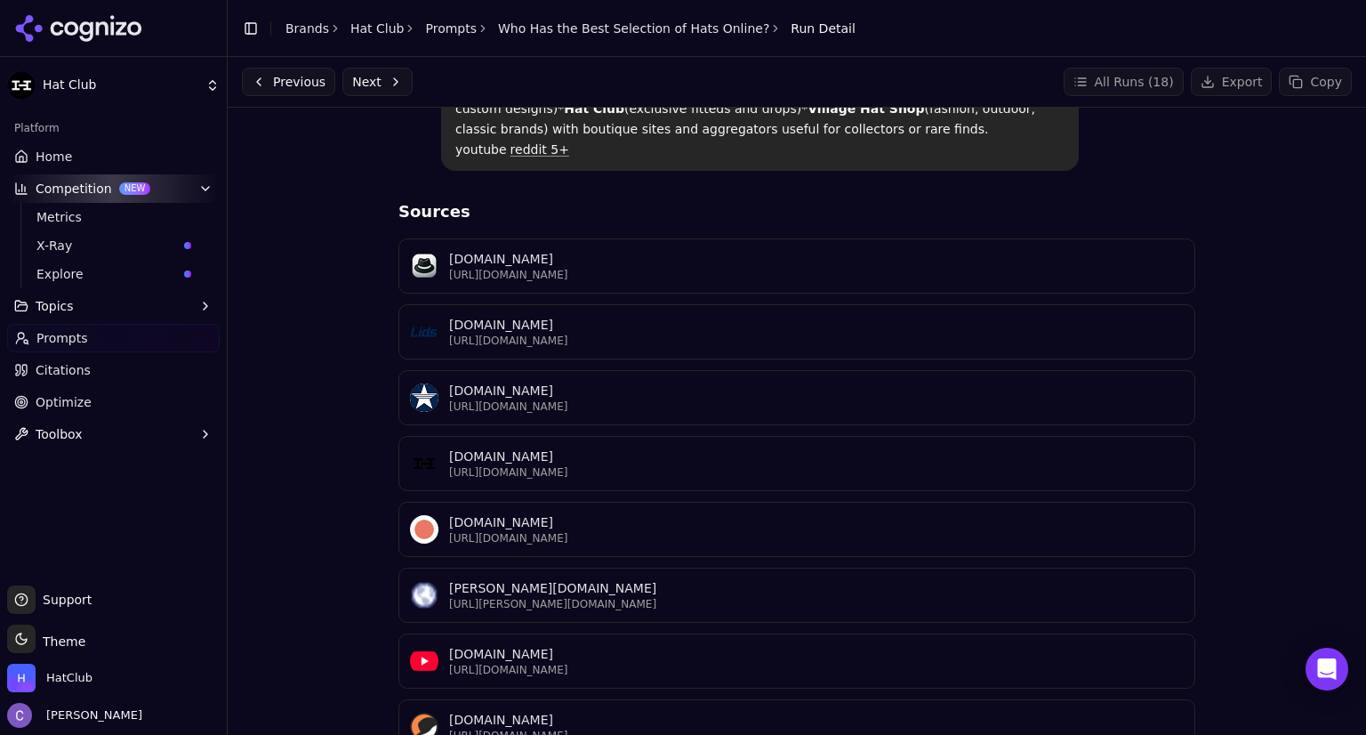
scroll to position [2088, 0]
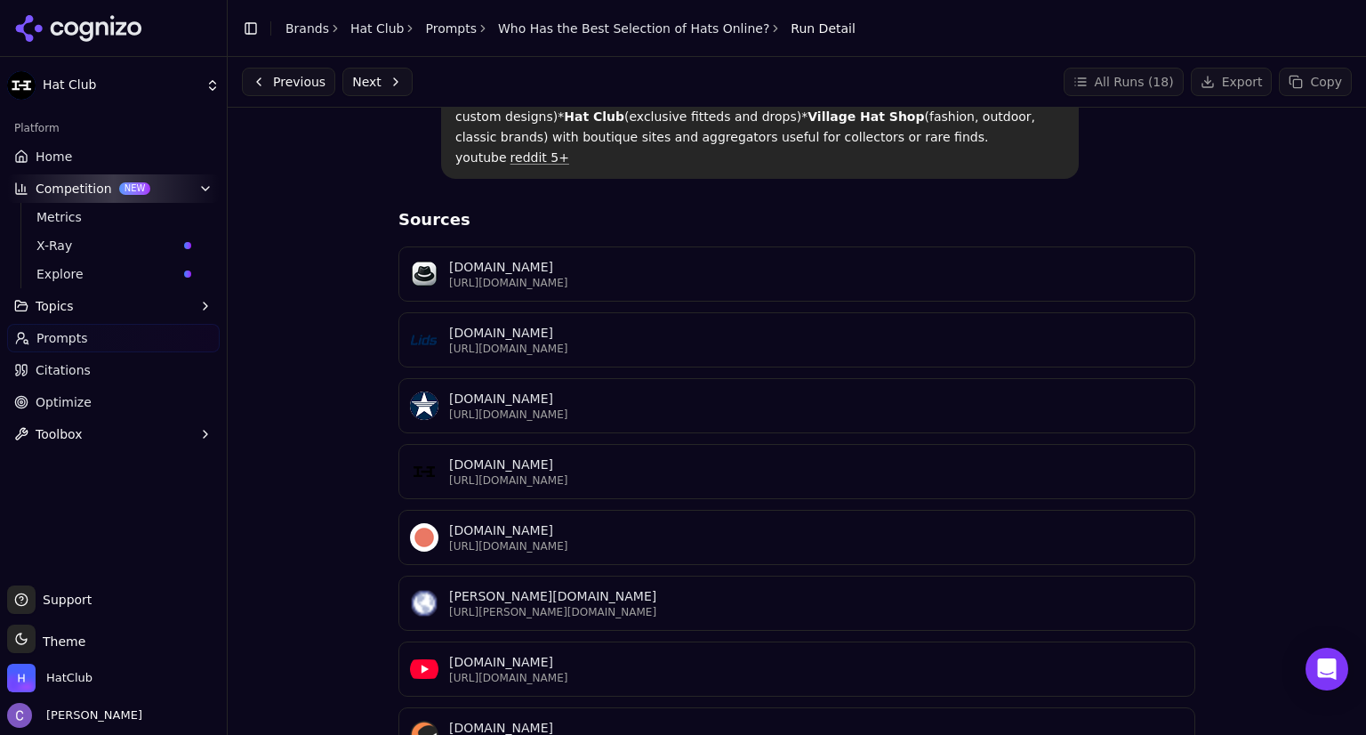
click at [495, 473] on p "https://hatclub.com" at bounding box center [816, 480] width 735 height 14
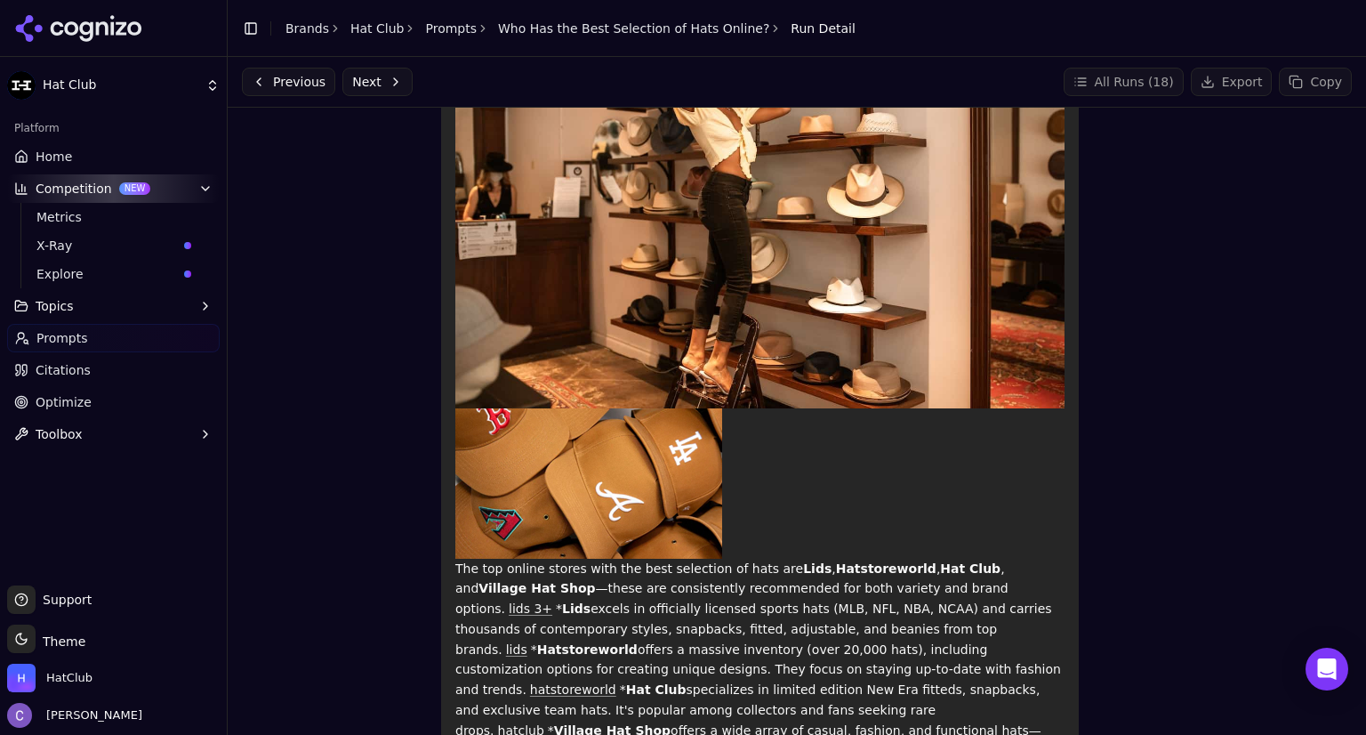
scroll to position [1101, 0]
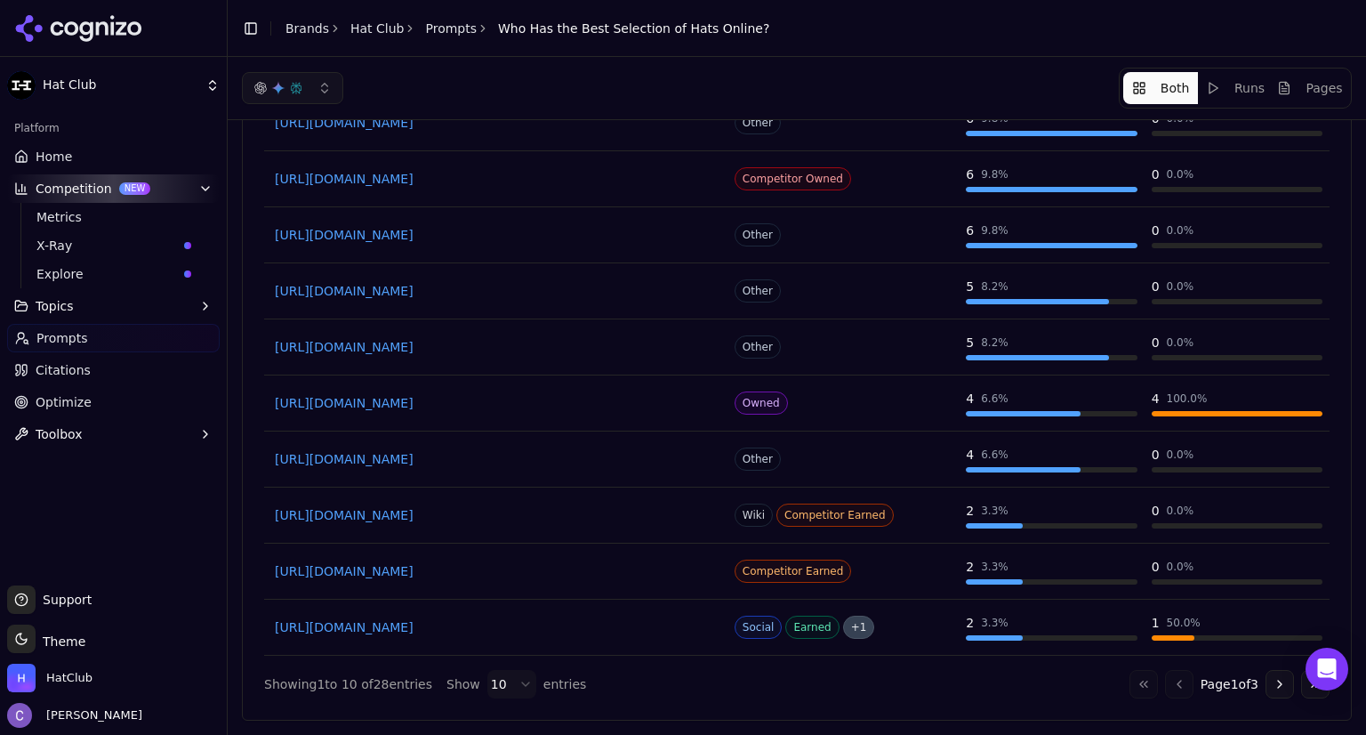
scroll to position [911, 0]
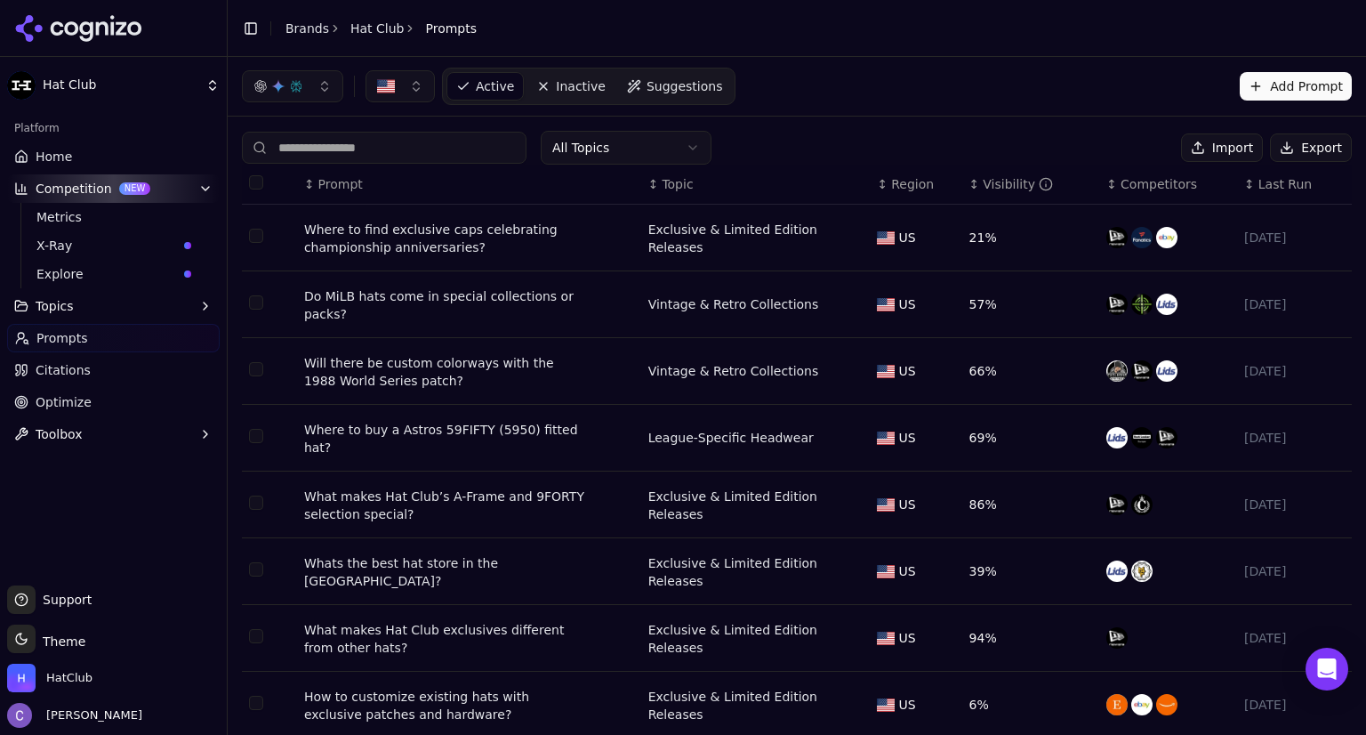
click at [391, 150] on input at bounding box center [384, 148] width 285 height 32
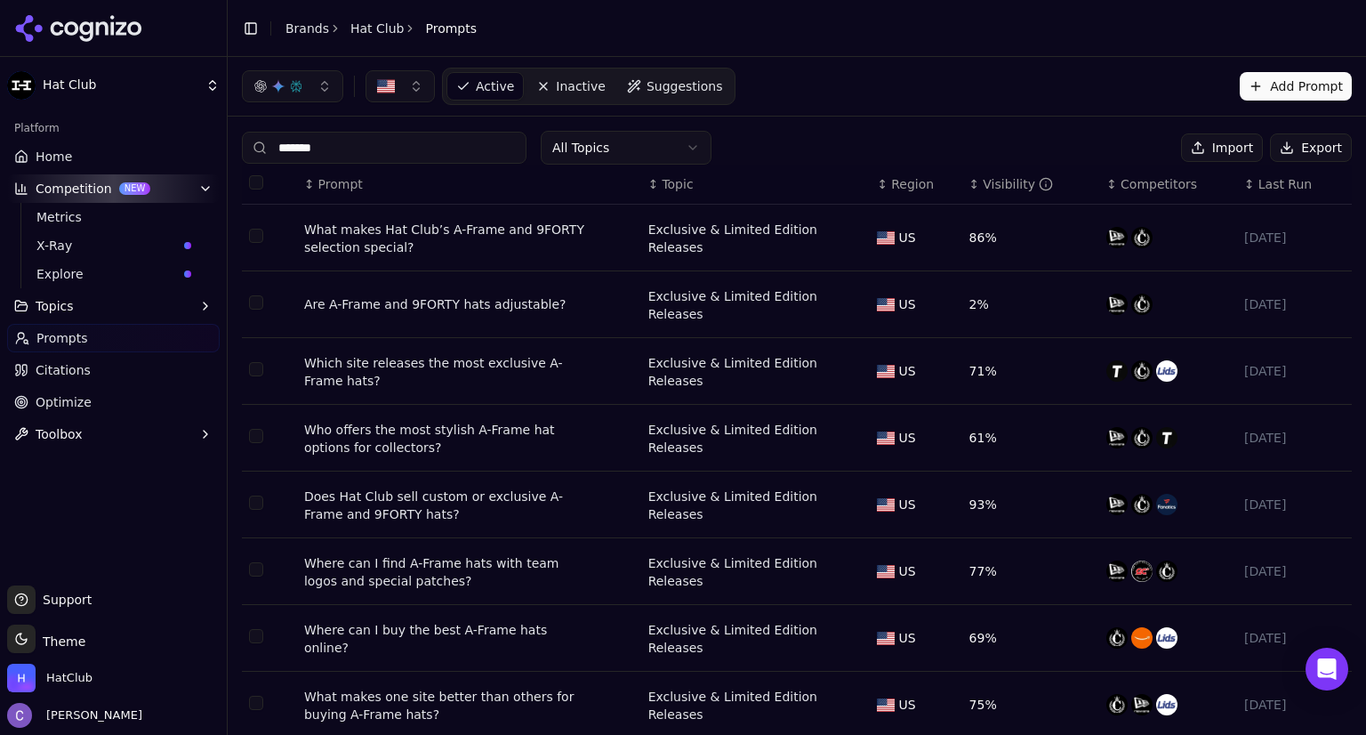
type input "*******"
click at [519, 621] on div "Where can I buy the best A-Frame hats online?" at bounding box center [446, 639] width 285 height 36
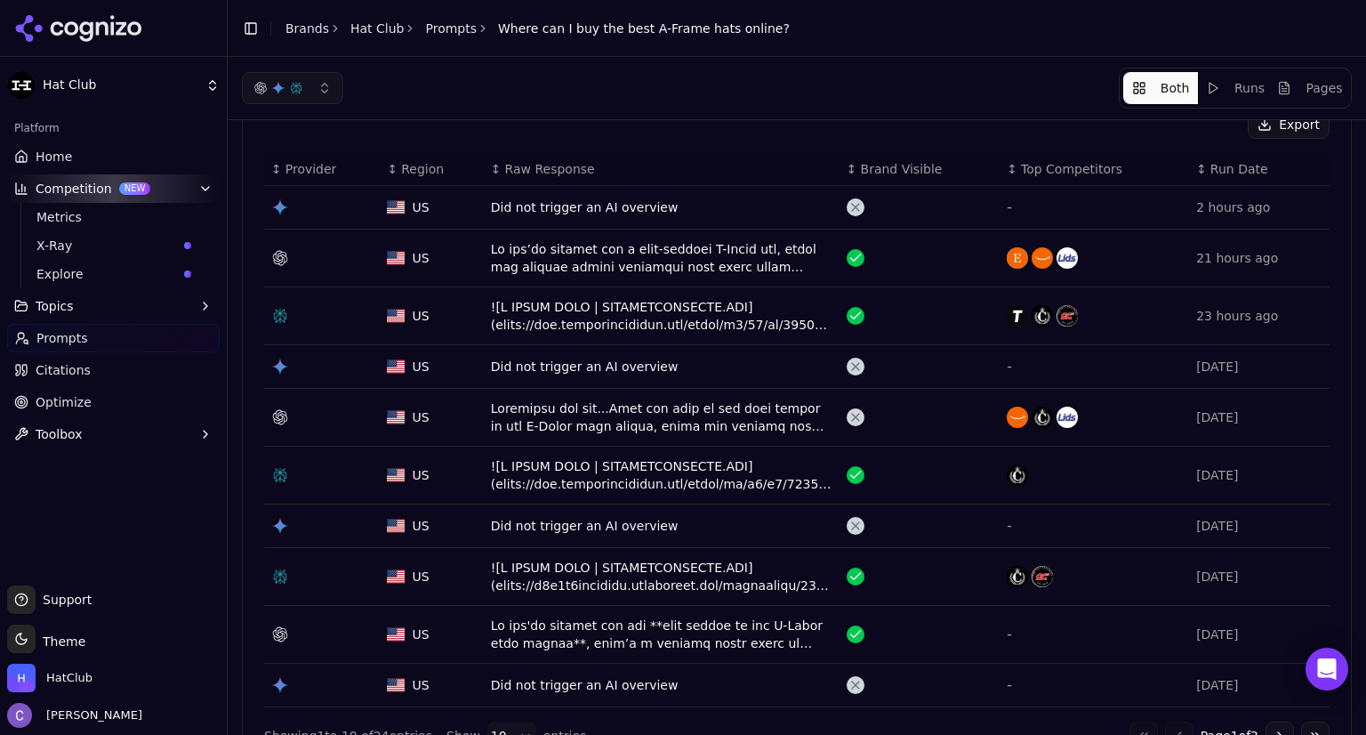
scroll to position [57, 0]
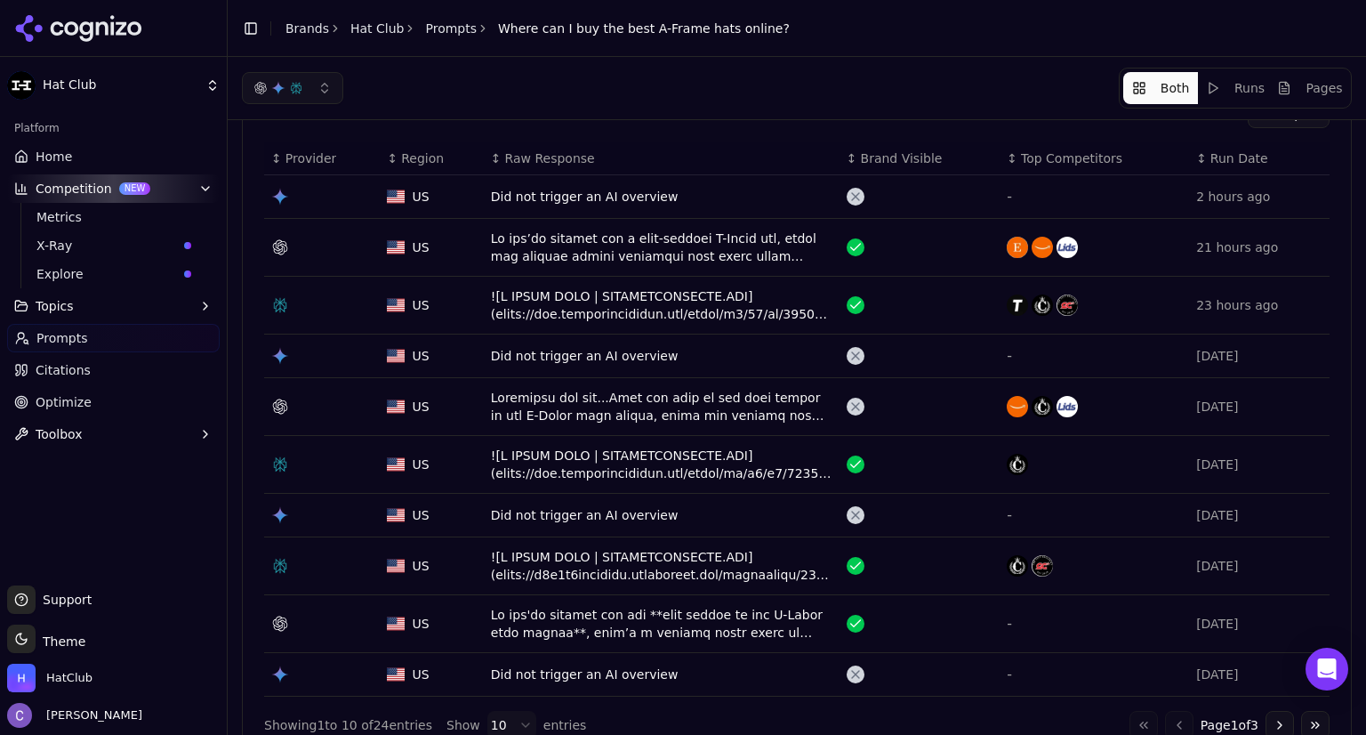
click at [663, 253] on div "Data table" at bounding box center [662, 247] width 342 height 36
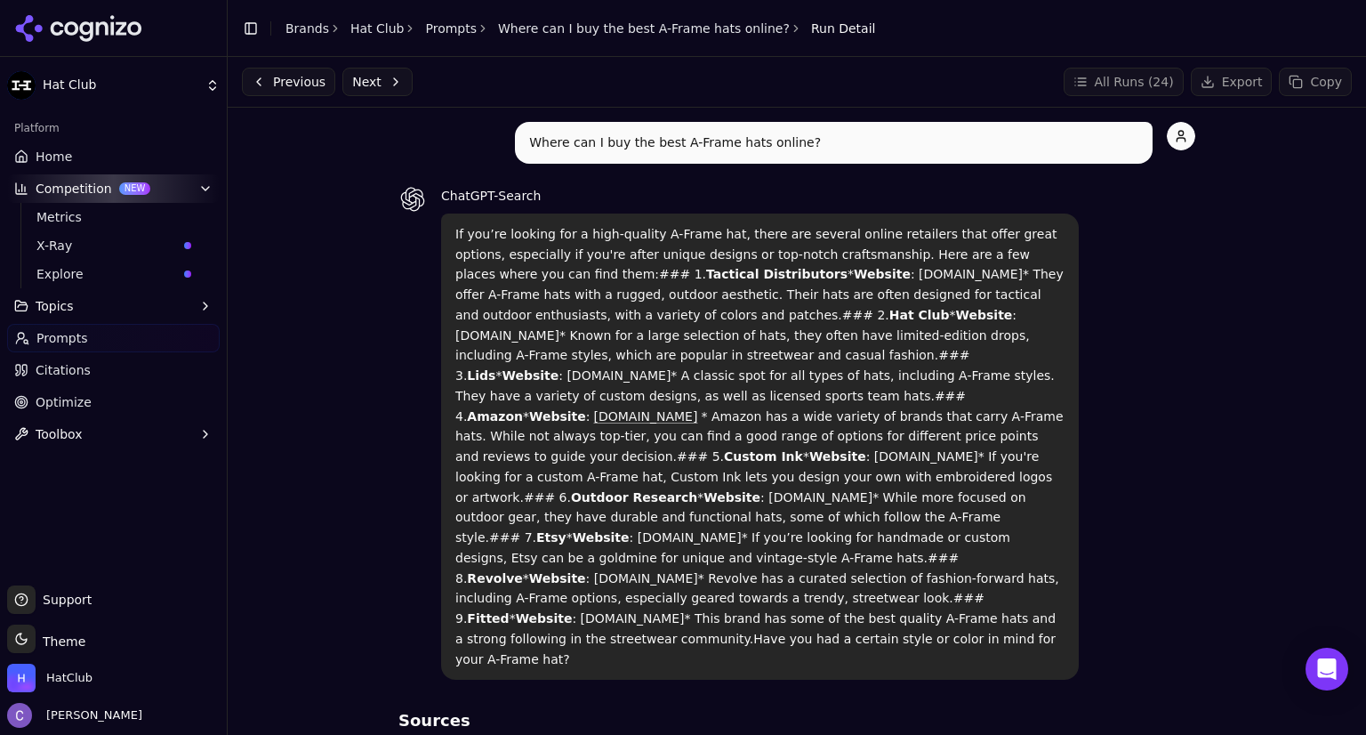
scroll to position [24, 0]
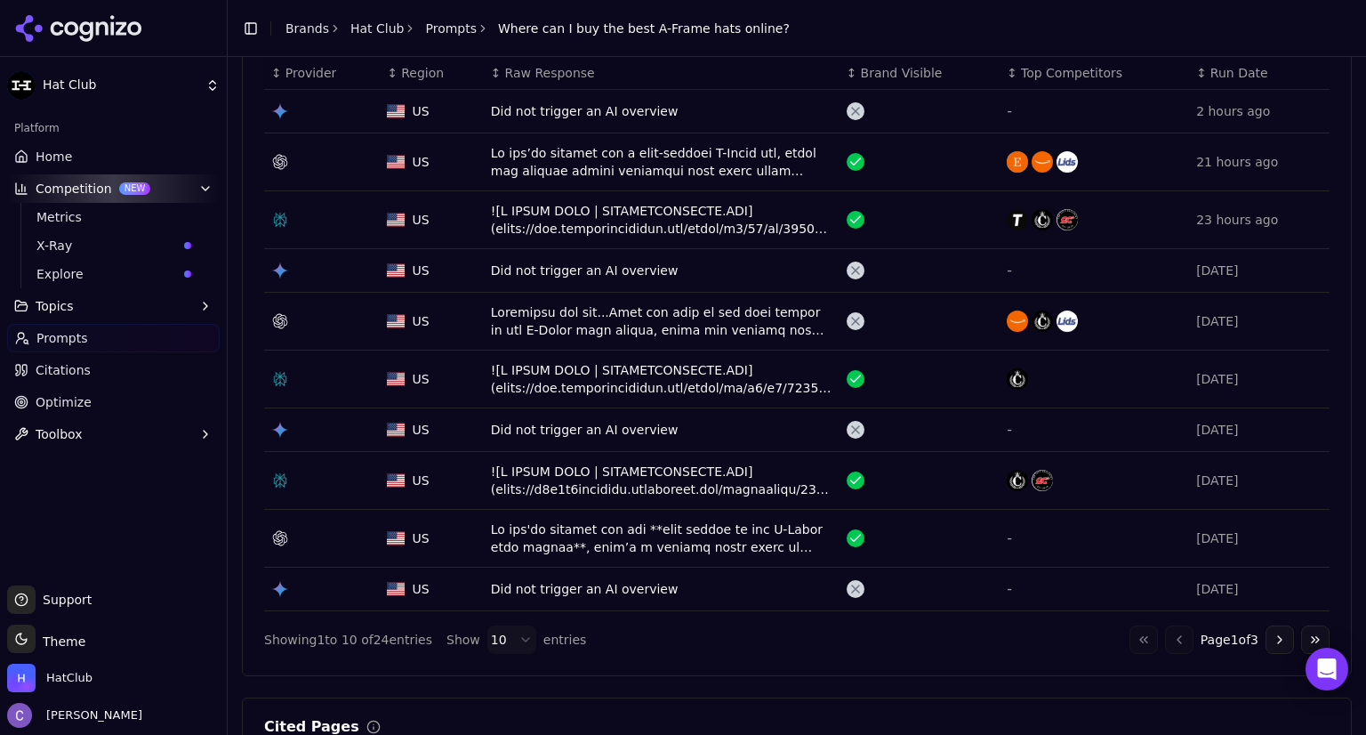
scroll to position [142, 0]
click at [622, 380] on div "Data table" at bounding box center [662, 379] width 342 height 36
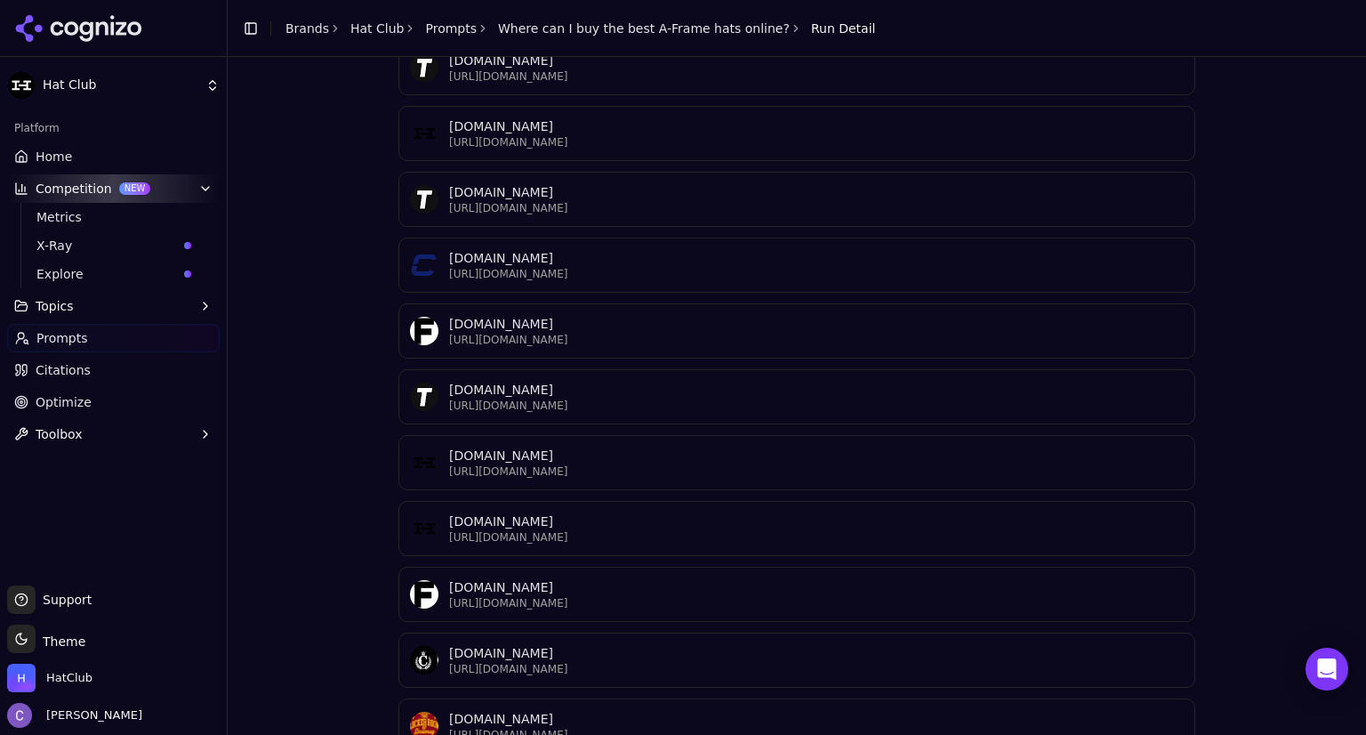
scroll to position [2688, 0]
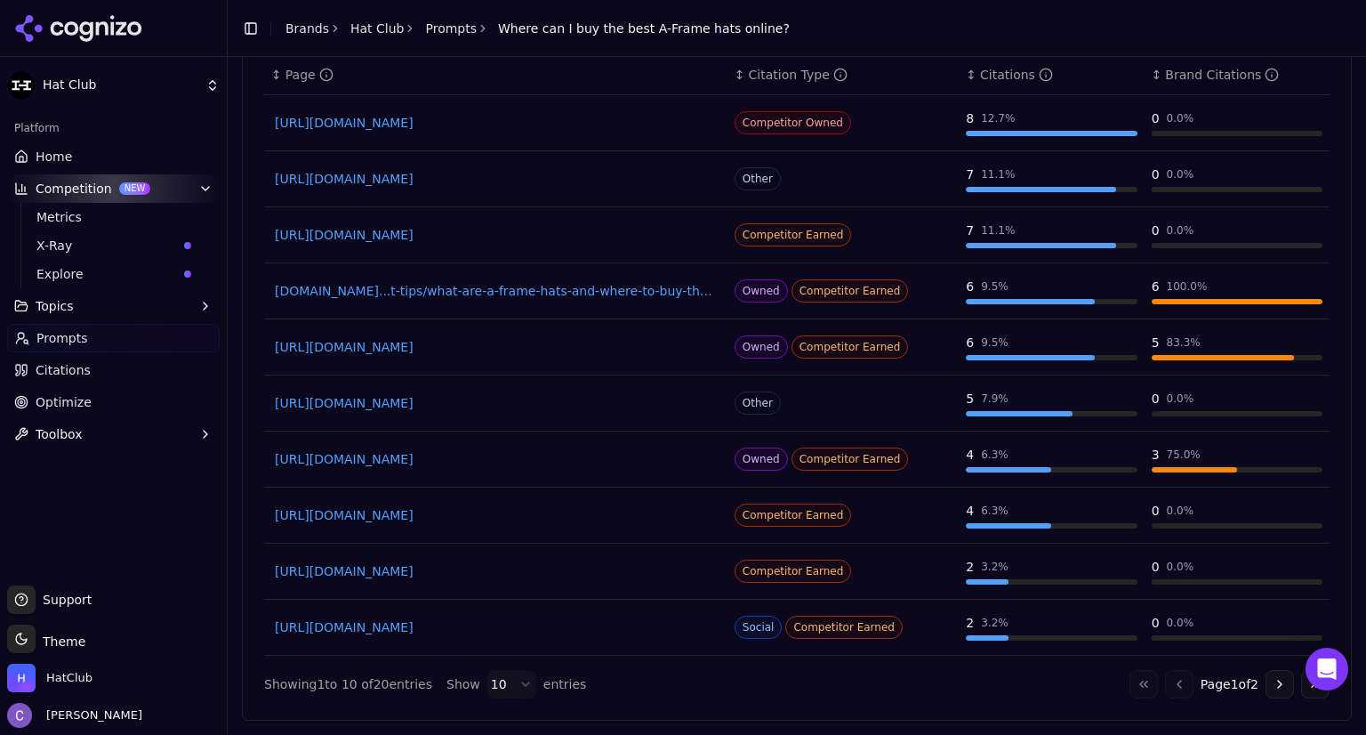
scroll to position [911, 0]
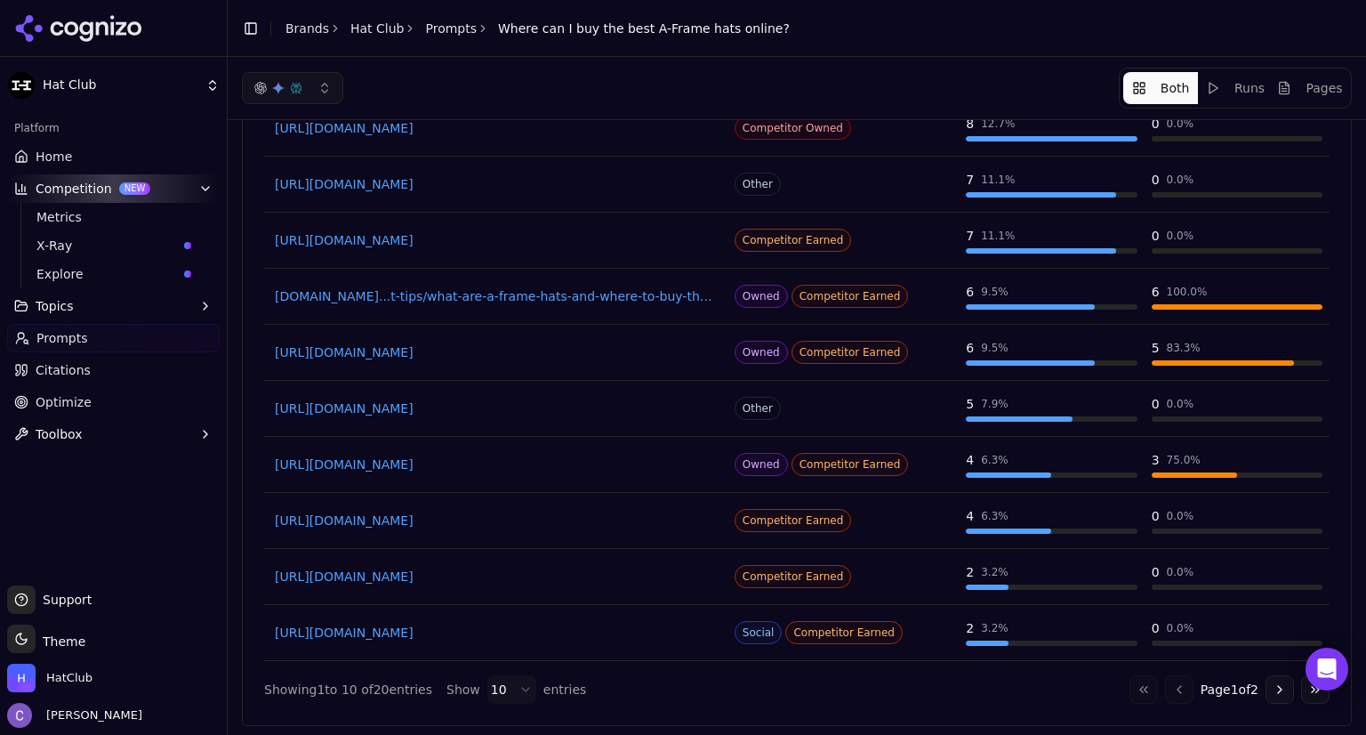
click at [92, 153] on link "Home" at bounding box center [113, 156] width 213 height 28
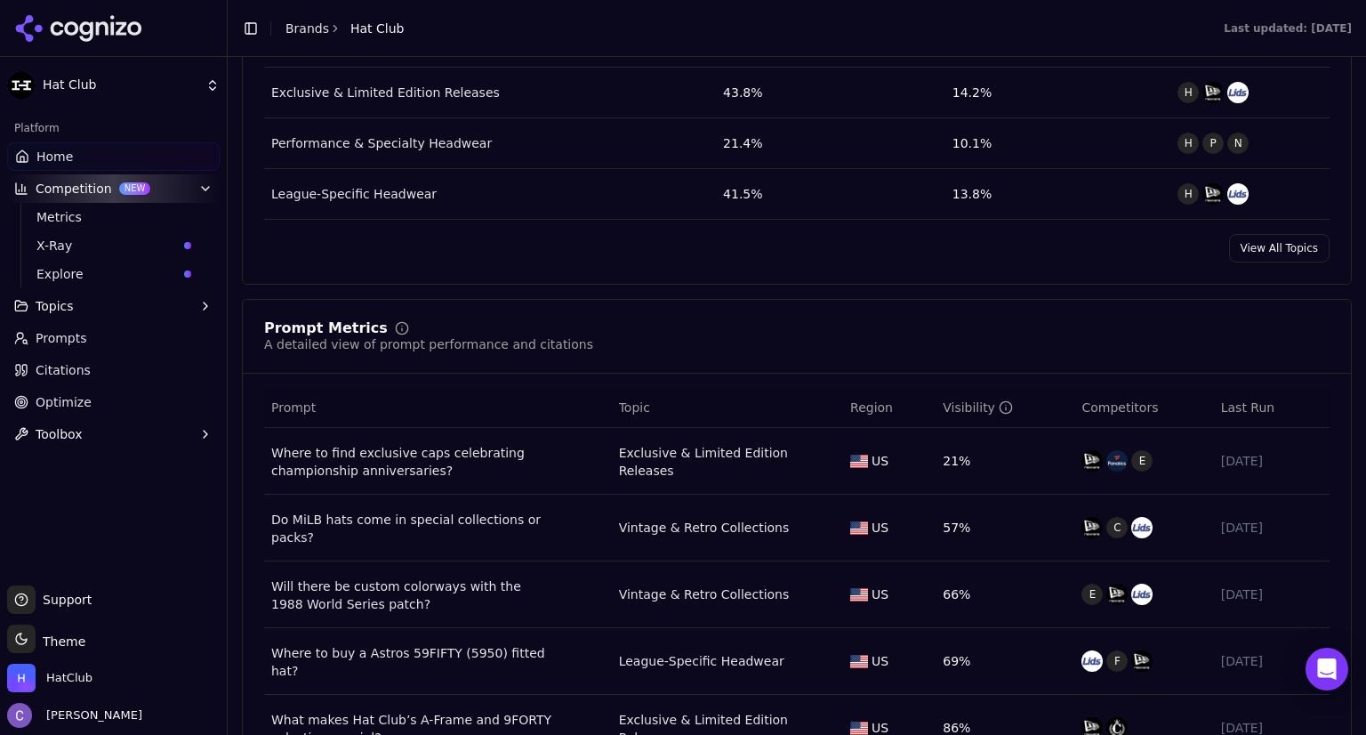
scroll to position [2692, 0]
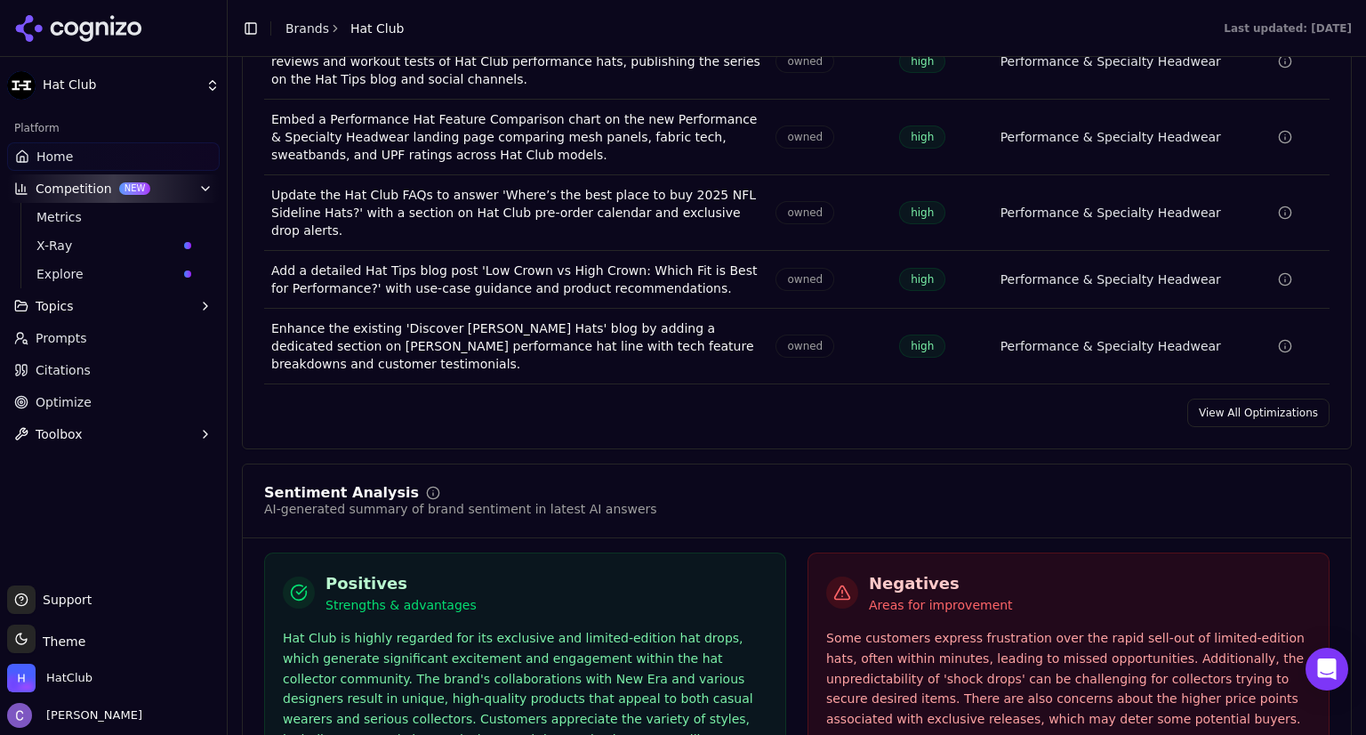
click at [68, 330] on span "Prompts" at bounding box center [62, 338] width 52 height 18
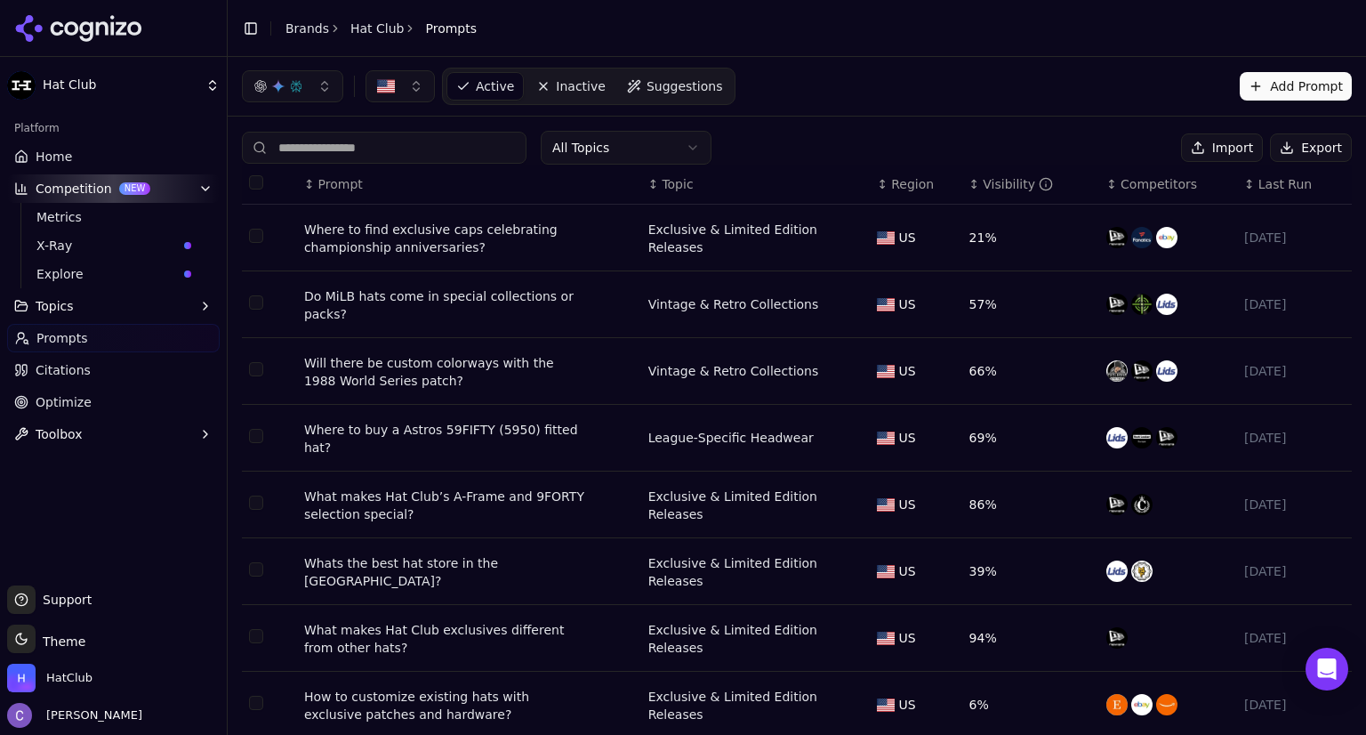
click at [457, 143] on input at bounding box center [384, 148] width 285 height 32
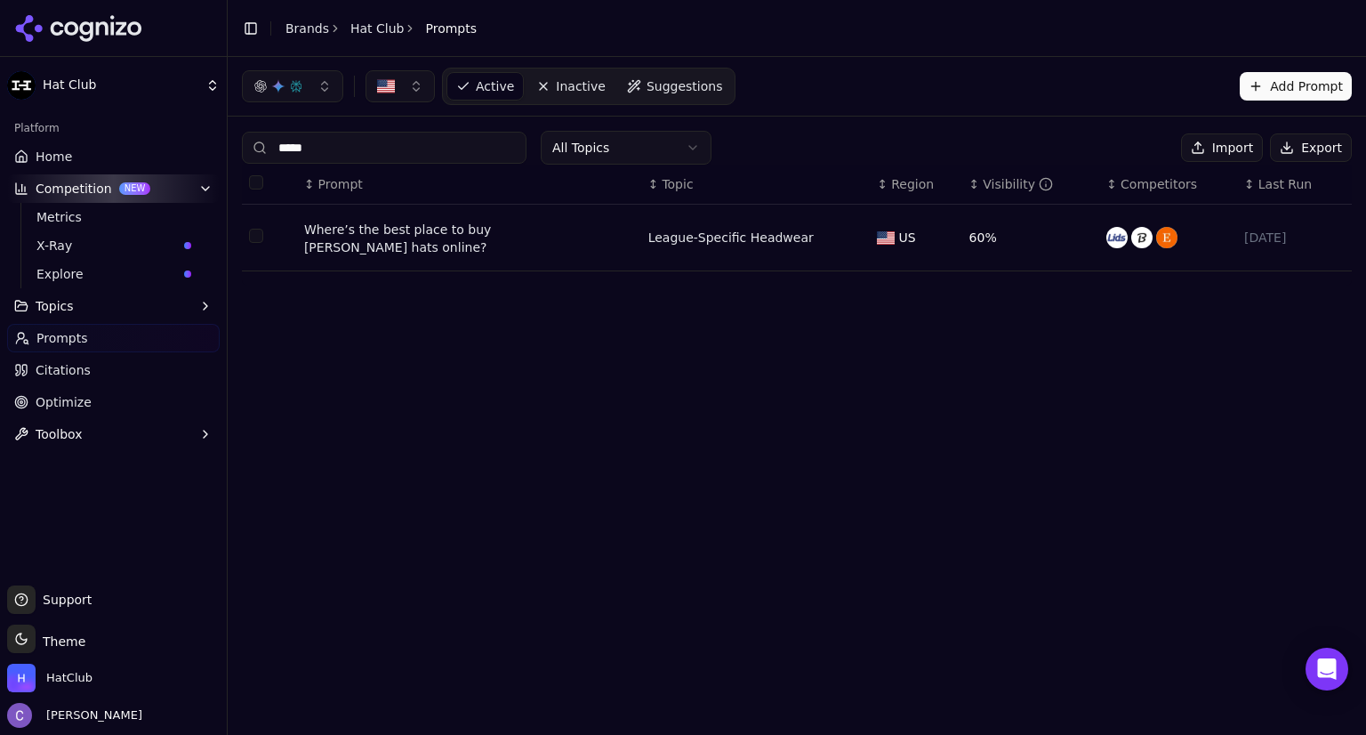
type input "*****"
click at [496, 226] on div "Where’s the best place to buy Shohei Ohtani hats online?" at bounding box center [446, 239] width 285 height 36
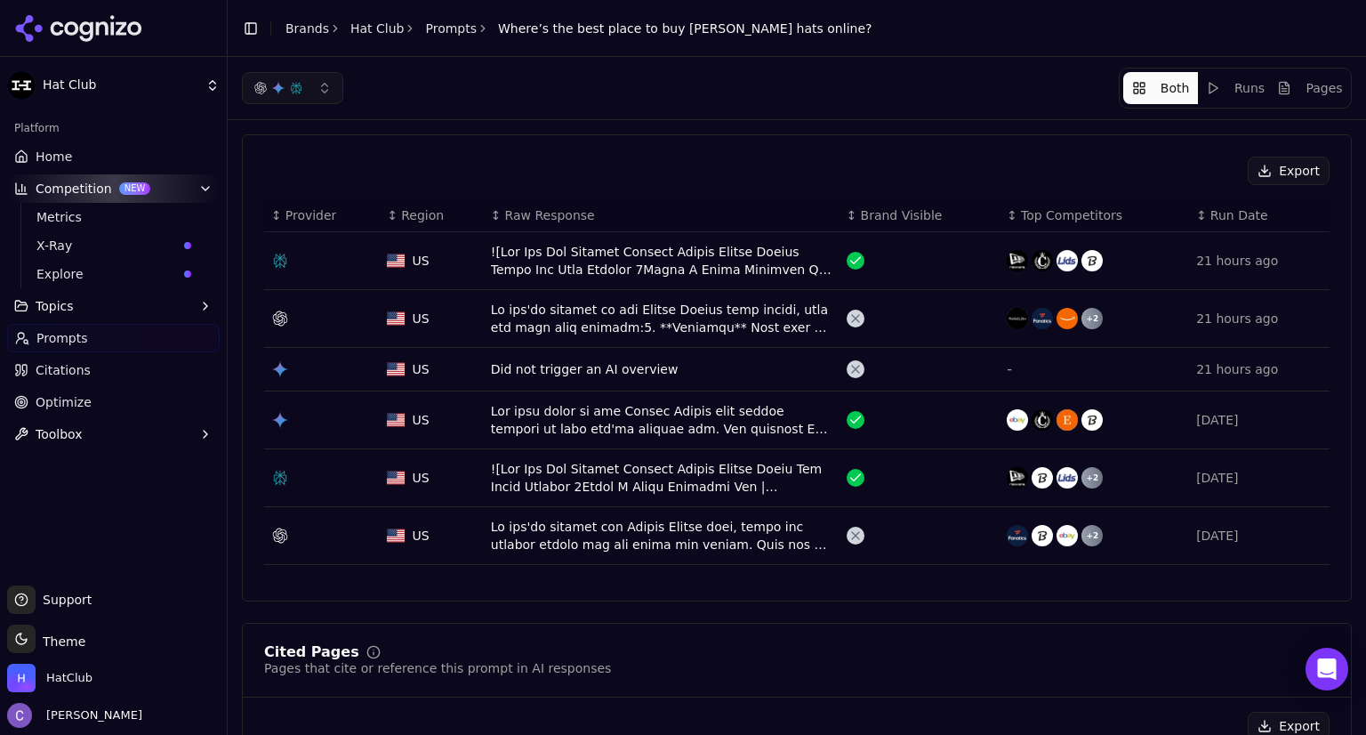
click at [670, 270] on div "Data table" at bounding box center [662, 261] width 342 height 36
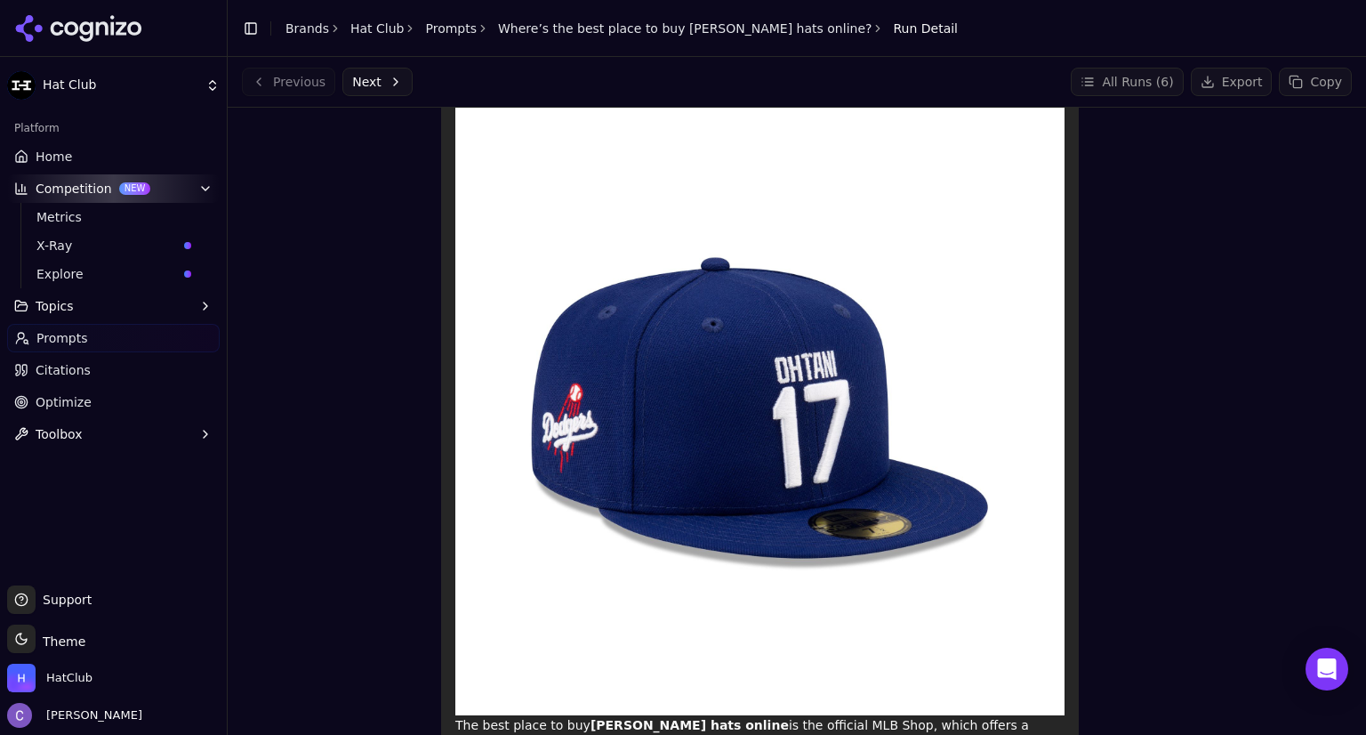
scroll to position [1646, 0]
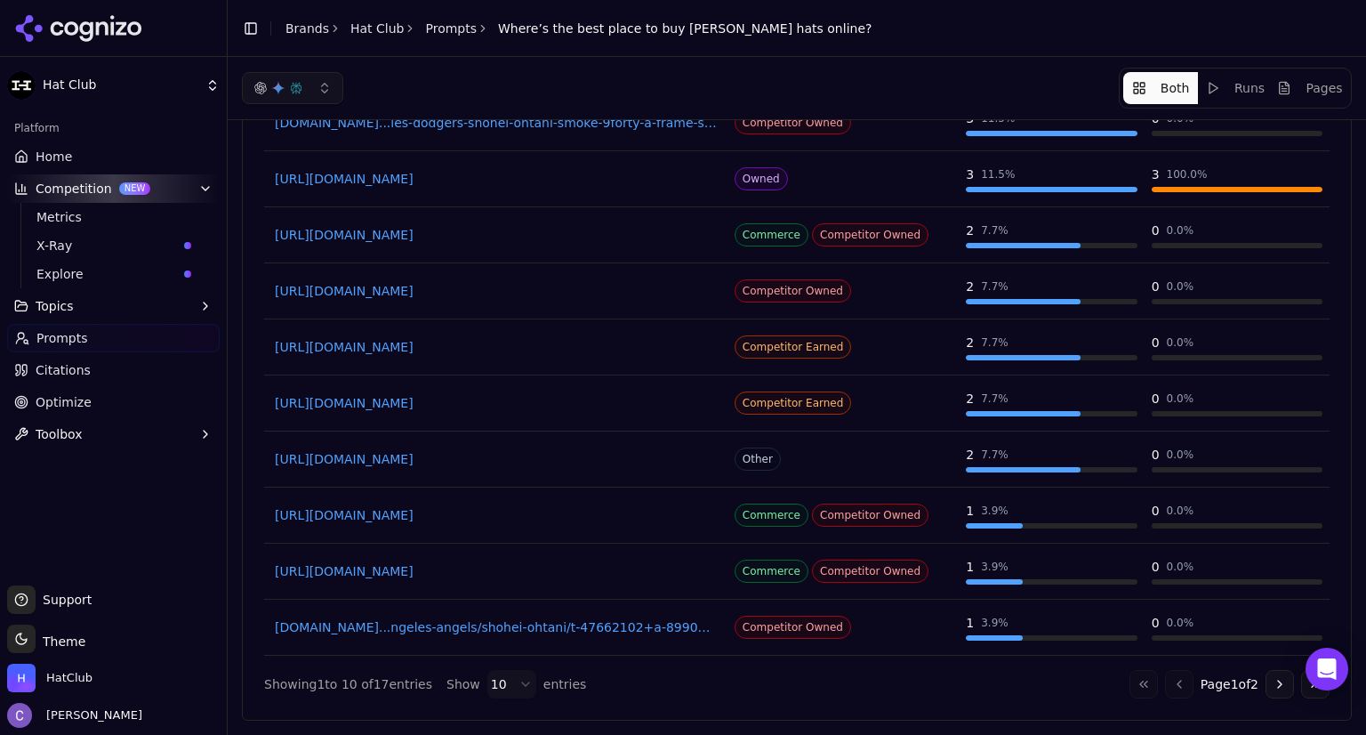
scroll to position [695, 0]
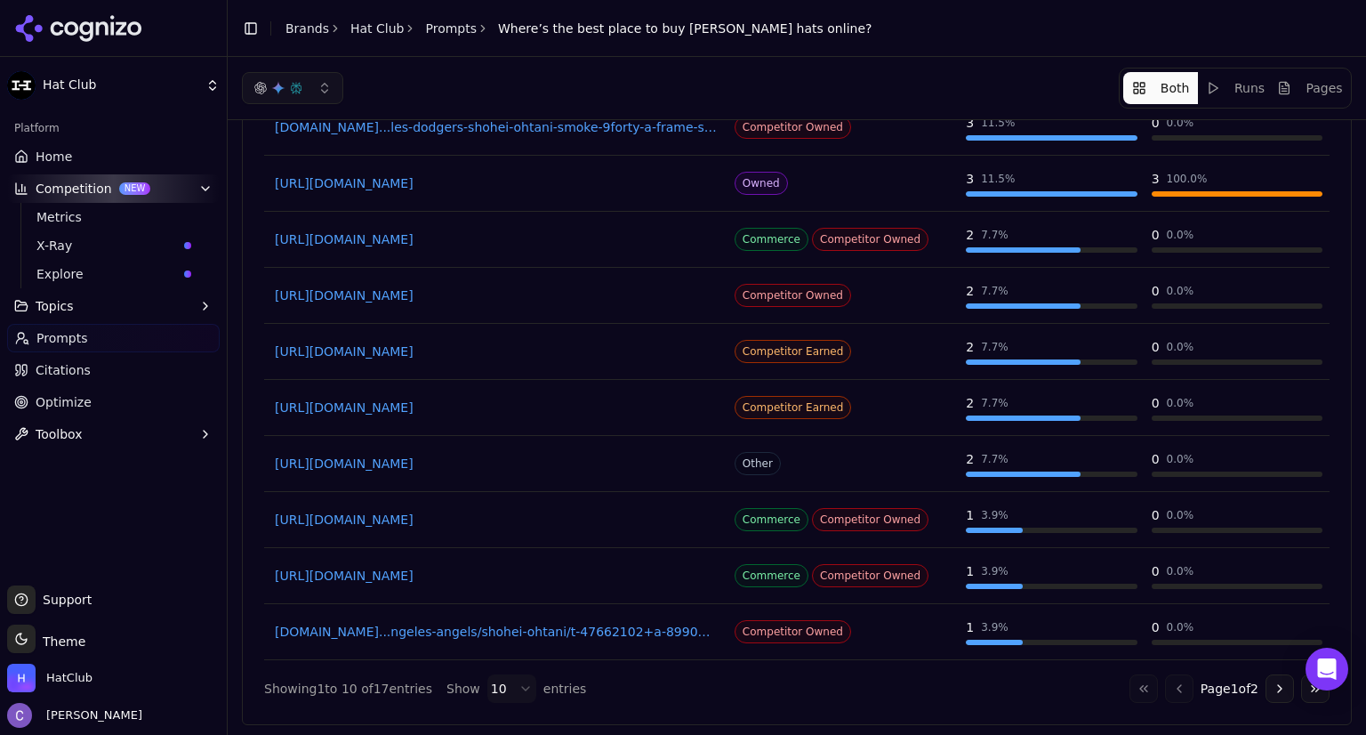
click at [82, 159] on link "Home" at bounding box center [113, 156] width 213 height 28
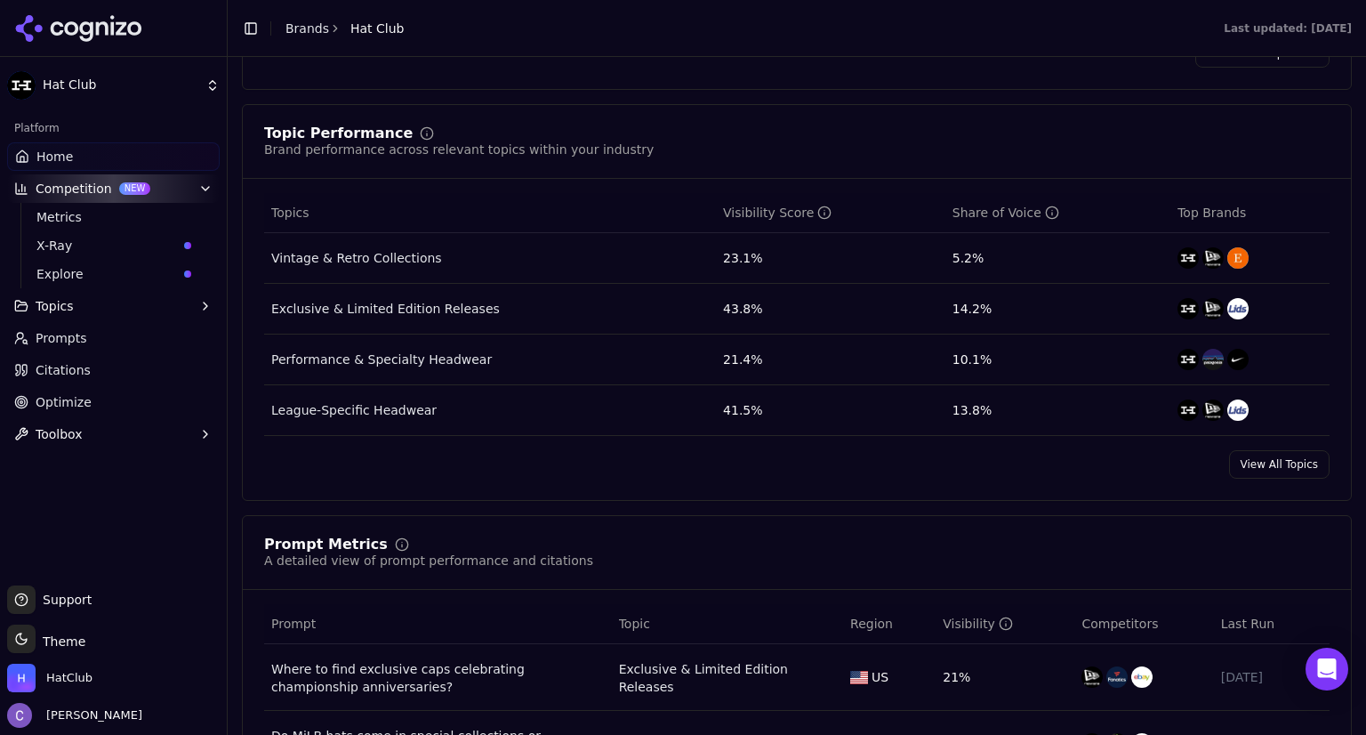
scroll to position [1650, 0]
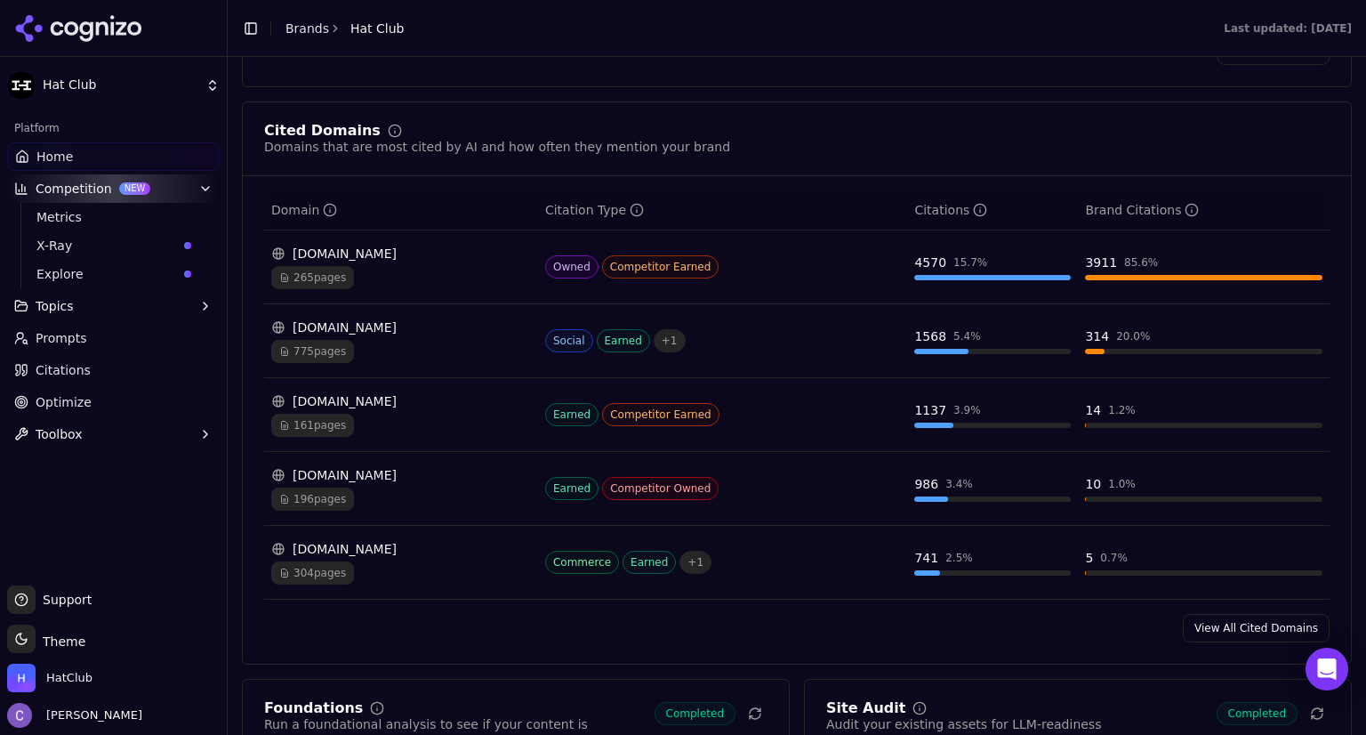
drag, startPoint x: 53, startPoint y: 152, endPoint x: 261, endPoint y: 143, distance: 207.4
click at [53, 152] on span "Home" at bounding box center [54, 157] width 36 height 18
